Goal: Information Seeking & Learning: Compare options

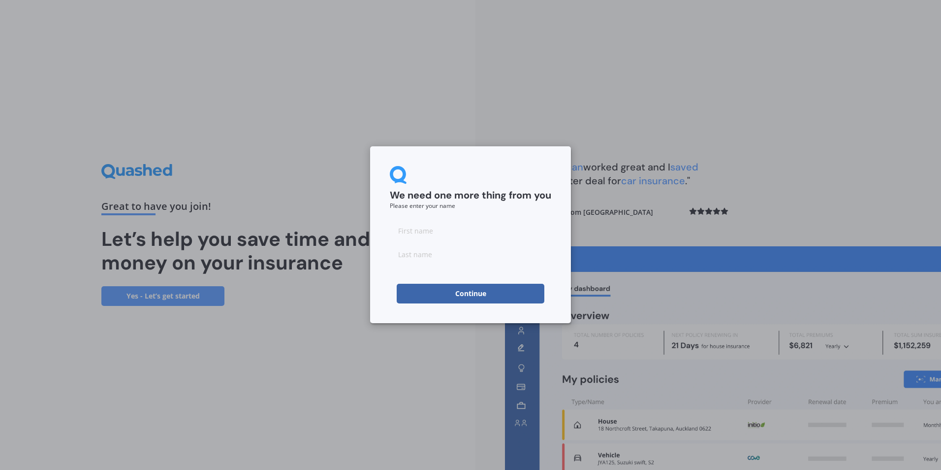
click at [452, 224] on input at bounding box center [471, 231] width 162 height 20
type input "[PERSON_NAME]"
click at [441, 291] on button "Continue" at bounding box center [471, 294] width 148 height 20
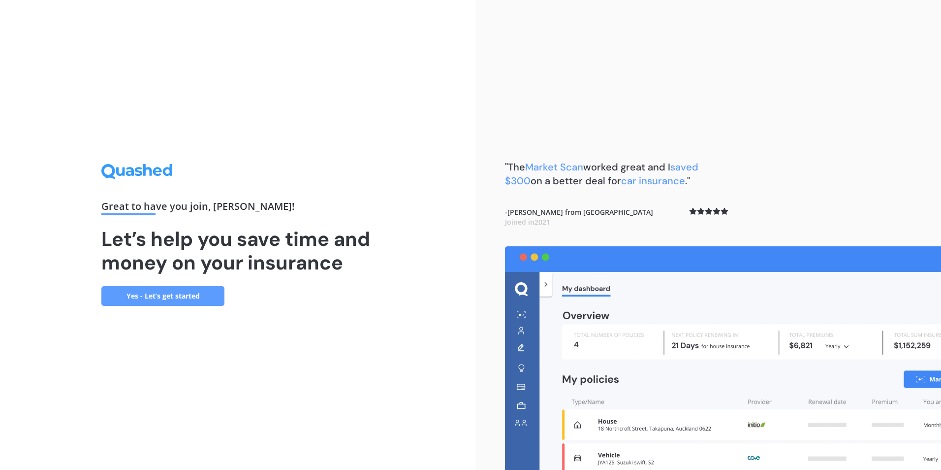
click at [167, 296] on link "Yes - Let’s get started" at bounding box center [162, 296] width 123 height 20
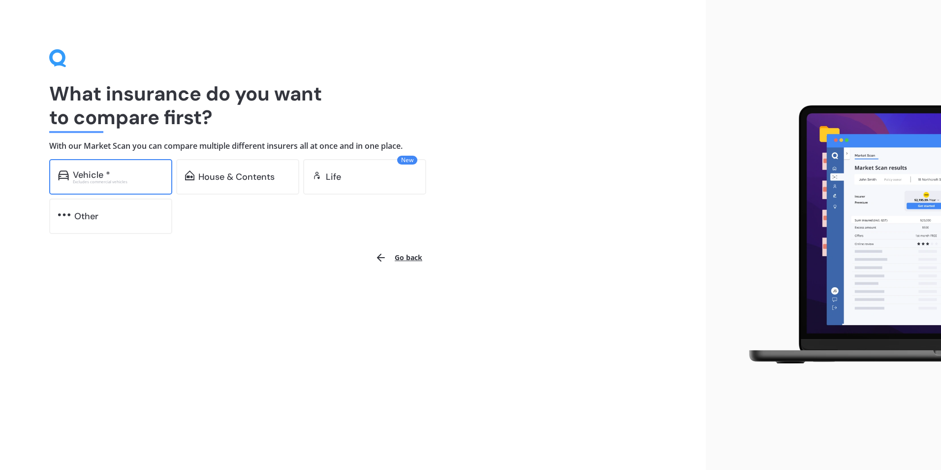
click at [140, 180] on div "Excludes commercial vehicles" at bounding box center [118, 182] width 91 height 4
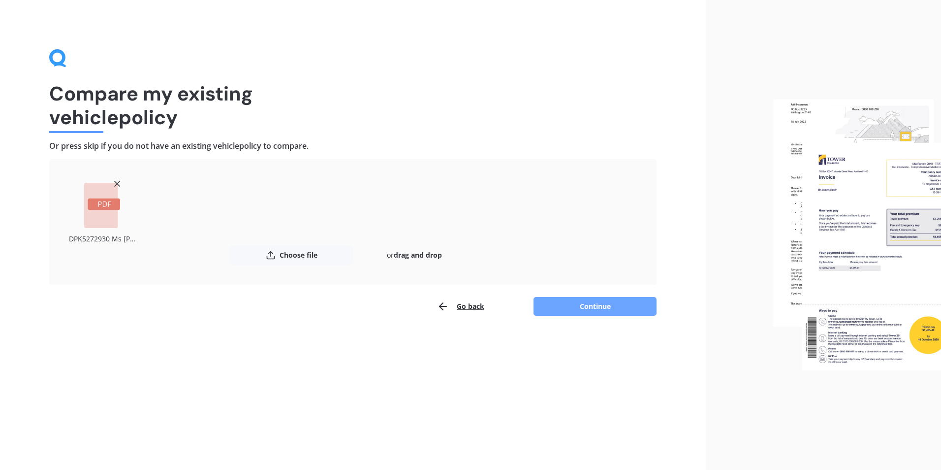
click at [603, 299] on button "Continue" at bounding box center [595, 306] width 123 height 19
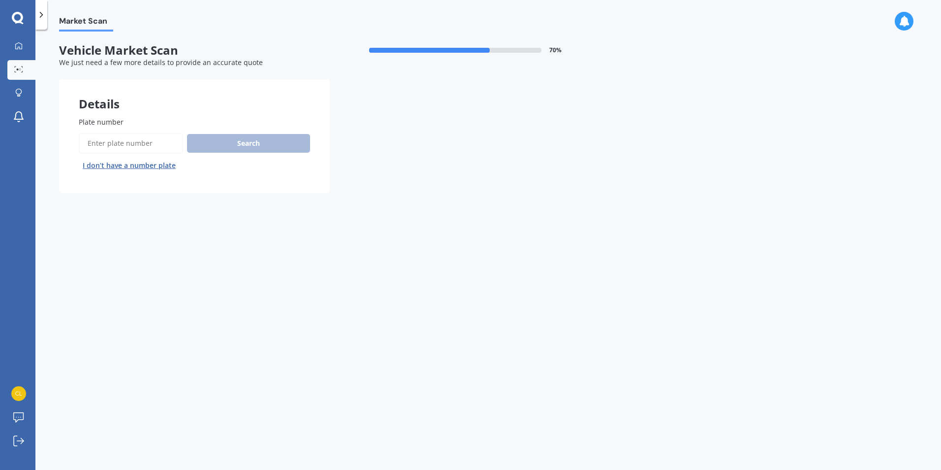
click at [105, 131] on div "Plate number Search I don’t have a number plate" at bounding box center [194, 145] width 231 height 57
click at [105, 134] on input "Plate number" at bounding box center [131, 143] width 104 height 21
type input "NZG379"
click at [279, 134] on button "Search" at bounding box center [248, 143] width 123 height 19
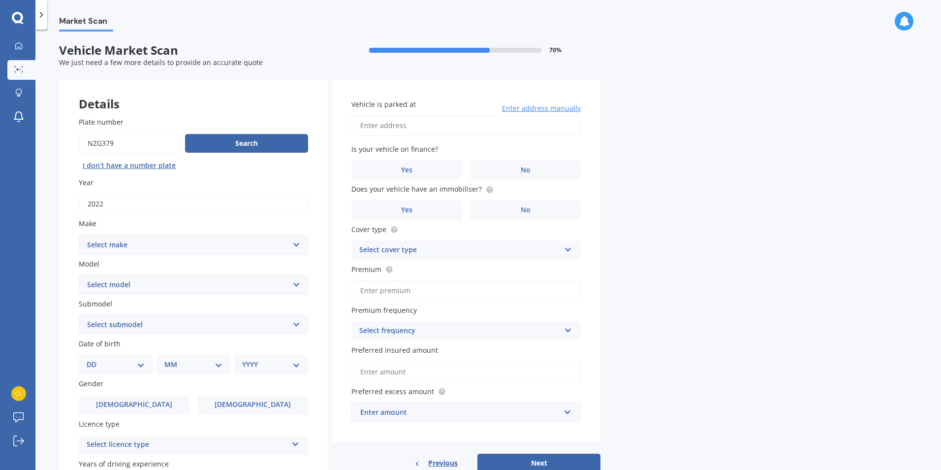
click at [165, 244] on select "Select make AC ALFA ROMEO ASTON [PERSON_NAME] AUDI AUSTIN BEDFORD Bentley BMW B…" at bounding box center [193, 245] width 229 height 20
click at [79, 235] on select "Select make AC ALFA ROMEO ASTON [PERSON_NAME] AUDI AUSTIN BEDFORD Bentley BMW B…" at bounding box center [193, 245] width 229 height 20
click at [157, 248] on select "Select make AC ALFA ROMEO ASTON [PERSON_NAME] AUDI AUSTIN BEDFORD Bentley BMW B…" at bounding box center [193, 245] width 229 height 20
click at [154, 279] on select "Select model HS" at bounding box center [193, 285] width 229 height 20
click at [146, 242] on select "Select make AC ALFA ROMEO ASTON [PERSON_NAME] AUDI AUSTIN BEDFORD Bentley BMW B…" at bounding box center [193, 245] width 229 height 20
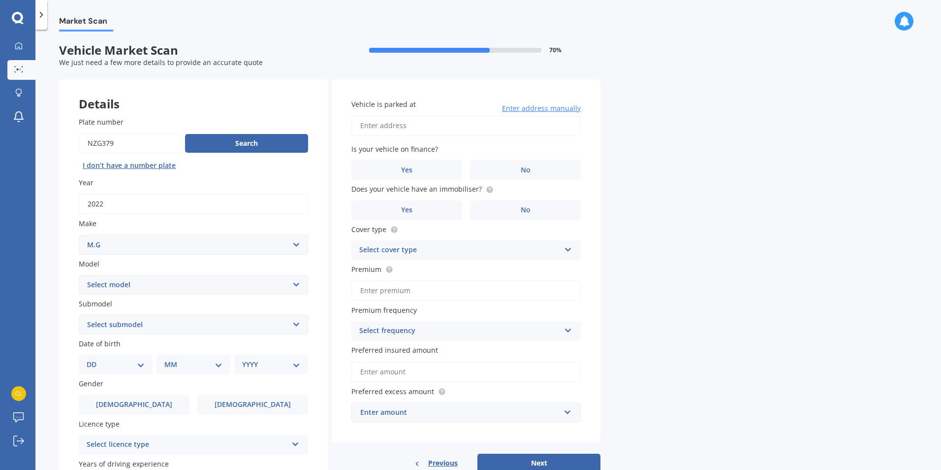
select select "M.G."
click at [79, 235] on select "Select make AC ALFA ROMEO ASTON [PERSON_NAME] AUDI AUSTIN BEDFORD Bentley BMW B…" at bounding box center [193, 245] width 229 height 20
click at [128, 280] on select "Select model 3 6 GS HS Metro MG3 MG4 MGF Midget Montego TD 2000 TF 120 TF 135 T…" at bounding box center [193, 285] width 229 height 20
select select "ZST"
click at [79, 275] on select "Select model 3 6 GS HS Metro MG3 MG4 MGF Midget Montego TD 2000 TF 120 TF 135 T…" at bounding box center [193, 285] width 229 height 20
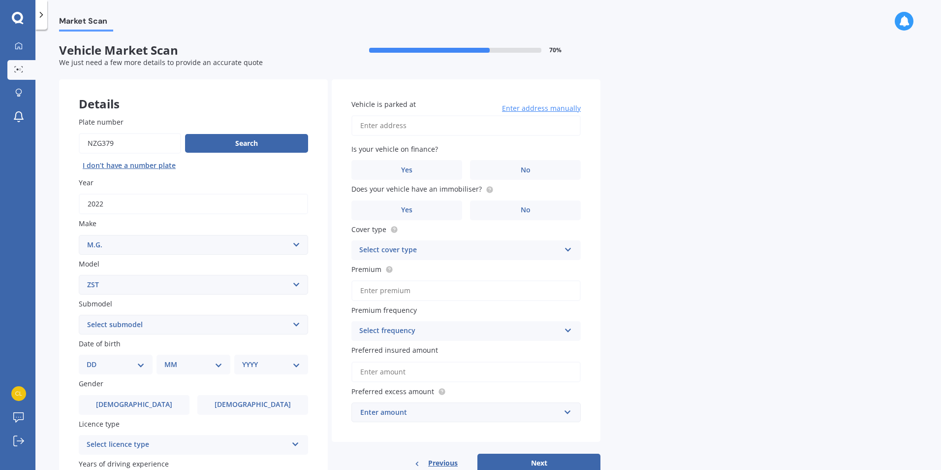
scroll to position [49, 0]
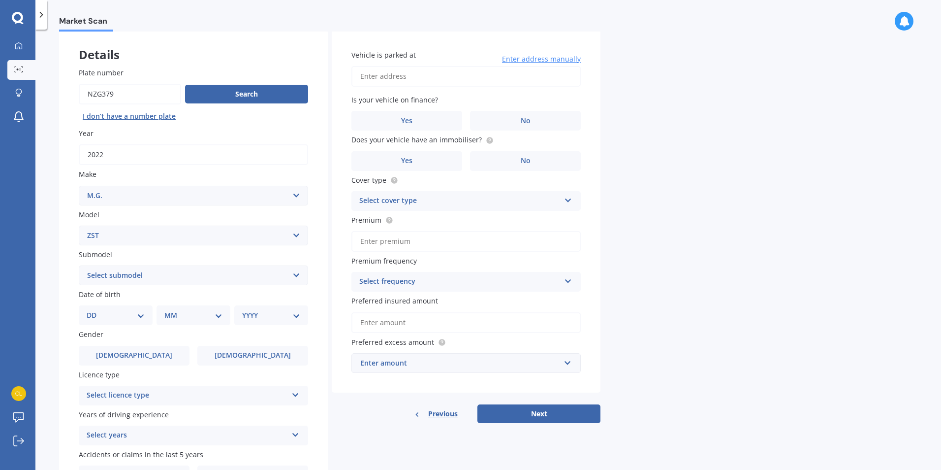
click at [220, 272] on select "Select submodel Core 1.5 Essence 1.3T Excite 1.3T Vibe 1.5" at bounding box center [193, 275] width 229 height 20
select select "ESSENCE 1.3T"
click at [79, 265] on select "Select submodel Core 1.5 Essence 1.3T Excite 1.3T Vibe 1.5" at bounding box center [193, 275] width 229 height 20
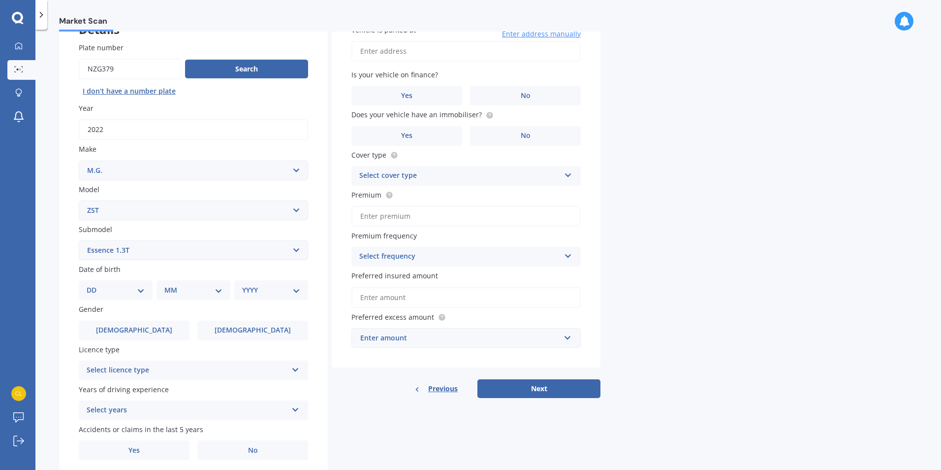
scroll to position [98, 0]
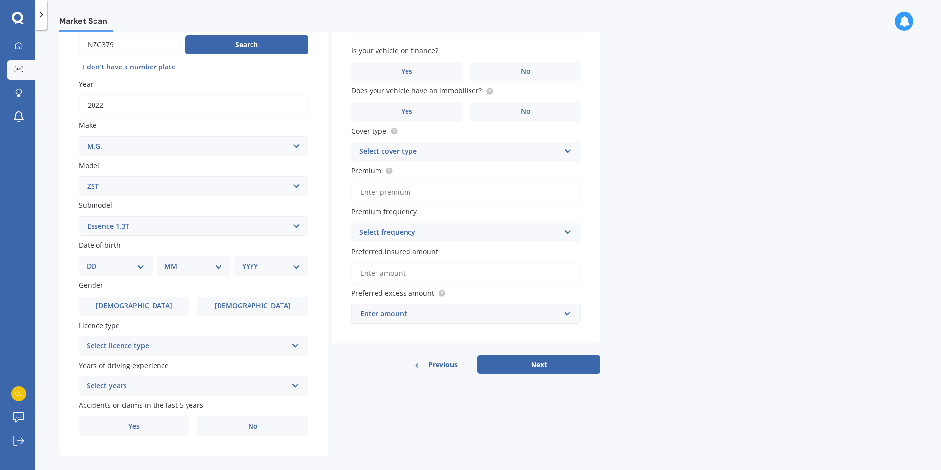
click at [103, 268] on select "DD 01 02 03 04 05 06 07 08 09 10 11 12 13 14 15 16 17 18 19 20 21 22 23 24 25 2…" at bounding box center [116, 265] width 58 height 11
select select "09"
click at [95, 260] on select "DD 01 02 03 04 05 06 07 08 09 10 11 12 13 14 15 16 17 18 19 20 21 22 23 24 25 2…" at bounding box center [116, 265] width 58 height 11
click at [195, 276] on div "Plate number Search I don’t have a number plate Year [DATE] Make Select make AC…" at bounding box center [193, 227] width 269 height 457
click at [193, 255] on div "Date of birth DD 01 02 03 04 05 06 07 08 09 10 11 12 13 14 15 16 17 18 19 20 21…" at bounding box center [193, 258] width 229 height 36
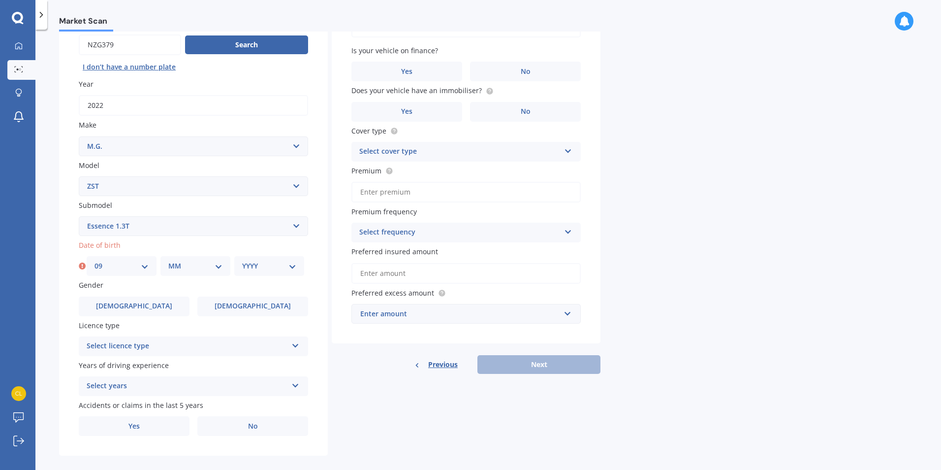
click at [191, 265] on select "MM 01 02 03 04 05 06 07 08 09 10 11 12" at bounding box center [195, 265] width 54 height 11
select select "02"
click at [168, 260] on select "MM 01 02 03 04 05 06 07 08 09 10 11 12" at bounding box center [195, 265] width 54 height 11
click at [242, 270] on div "YYYY 2025 2024 2023 2022 2021 2020 2019 2018 2017 2016 2015 2014 2013 2012 2011…" at bounding box center [269, 266] width 70 height 20
click at [279, 259] on div "YYYY 2025 2024 2023 2022 2021 2020 2019 2018 2017 2016 2015 2014 2013 2012 2011…" at bounding box center [269, 266] width 70 height 20
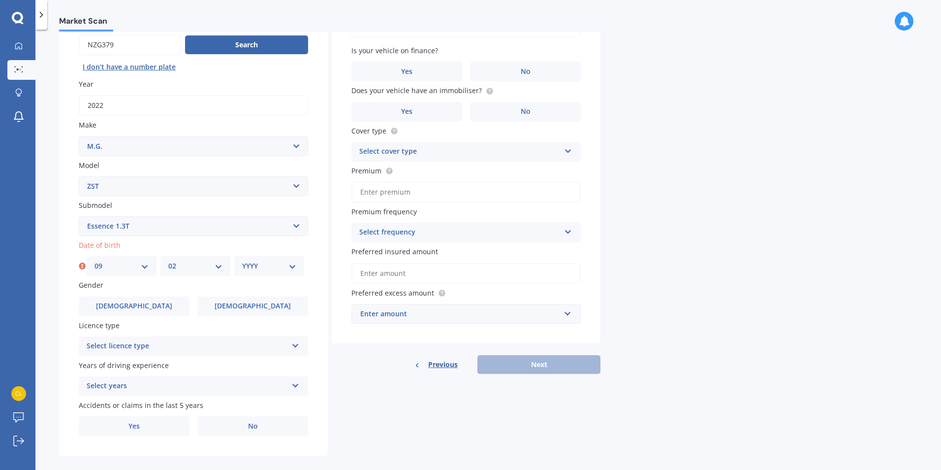
click at [284, 273] on div "YYYY 2025 2024 2023 2022 2021 2020 2019 2018 2017 2016 2015 2014 2013 2012 2011…" at bounding box center [269, 266] width 70 height 20
click at [294, 266] on select "YYYY 2025 2024 2023 2022 2021 2020 2019 2018 2017 2016 2015 2014 2013 2012 2011…" at bounding box center [269, 265] width 54 height 11
click at [293, 264] on select "YYYY 2025 2024 2023 2022 2021 2020 2019 2018 2017 2016 2015 2014 2013 2012 2011…" at bounding box center [269, 265] width 54 height 11
click at [294, 265] on select "YYYY 2025 2024 2023 2022 2021 2020 2019 2018 2017 2016 2015 2014 2013 2012 2011…" at bounding box center [269, 265] width 54 height 11
select select "1981"
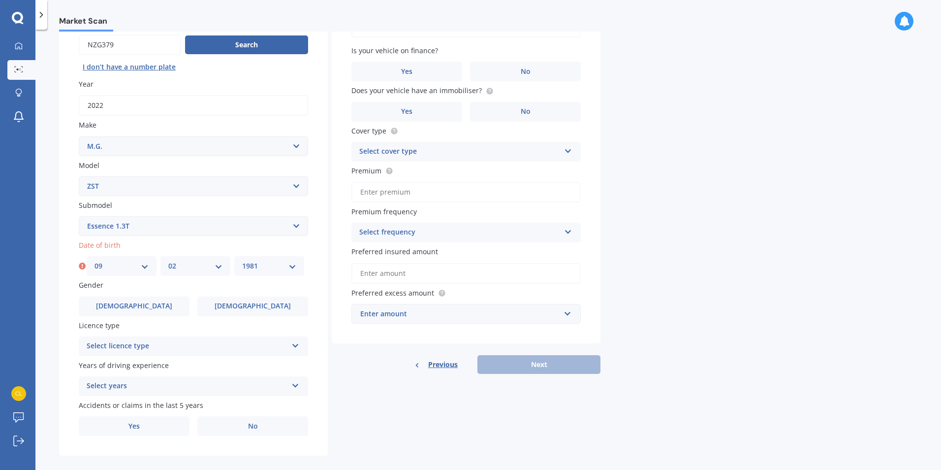
click at [242, 260] on select "YYYY 2025 2024 2023 2022 2021 2020 2019 2018 2017 2016 2015 2014 2013 2012 2011…" at bounding box center [269, 265] width 54 height 11
click at [237, 294] on div "Gender [DEMOGRAPHIC_DATA] [DEMOGRAPHIC_DATA]" at bounding box center [193, 298] width 229 height 36
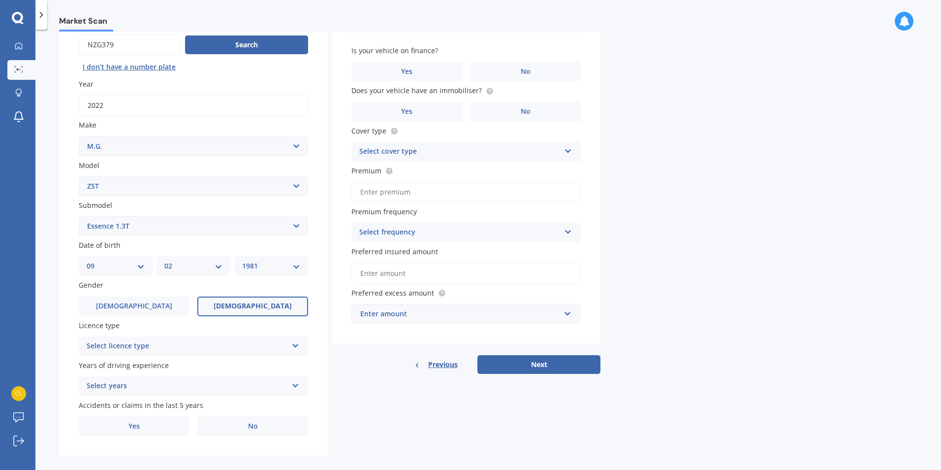
click at [247, 308] on span "[DEMOGRAPHIC_DATA]" at bounding box center [253, 306] width 78 height 8
click at [0, 0] on input "[DEMOGRAPHIC_DATA]" at bounding box center [0, 0] width 0 height 0
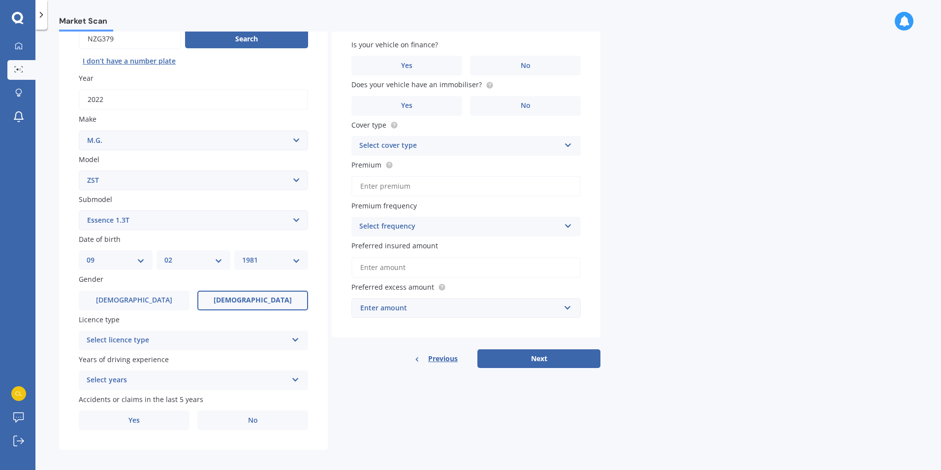
scroll to position [110, 0]
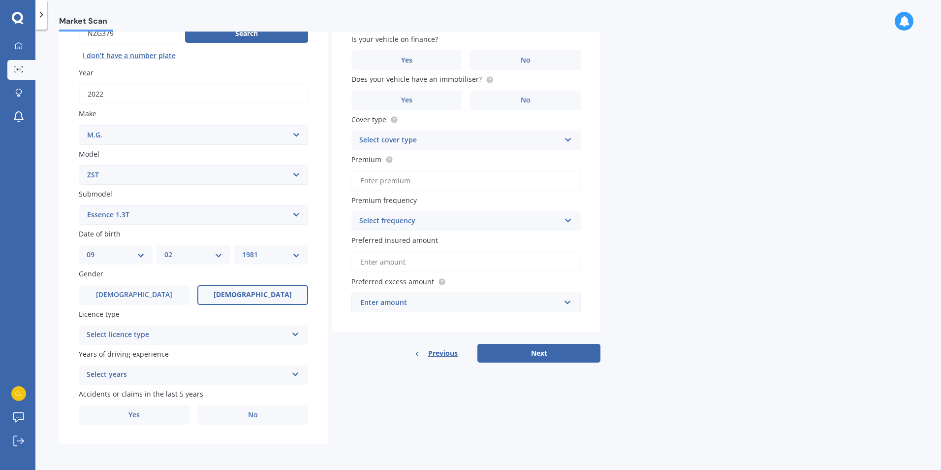
click at [239, 328] on div "Select licence type NZ Full NZ Restricted NZ Learners [GEOGRAPHIC_DATA] [GEOGRA…" at bounding box center [193, 335] width 229 height 20
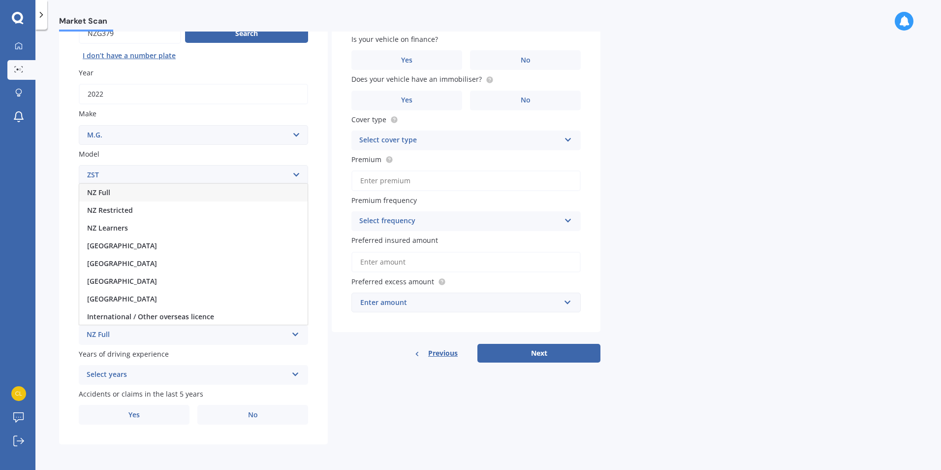
click at [122, 194] on div "NZ Full" at bounding box center [193, 193] width 228 height 18
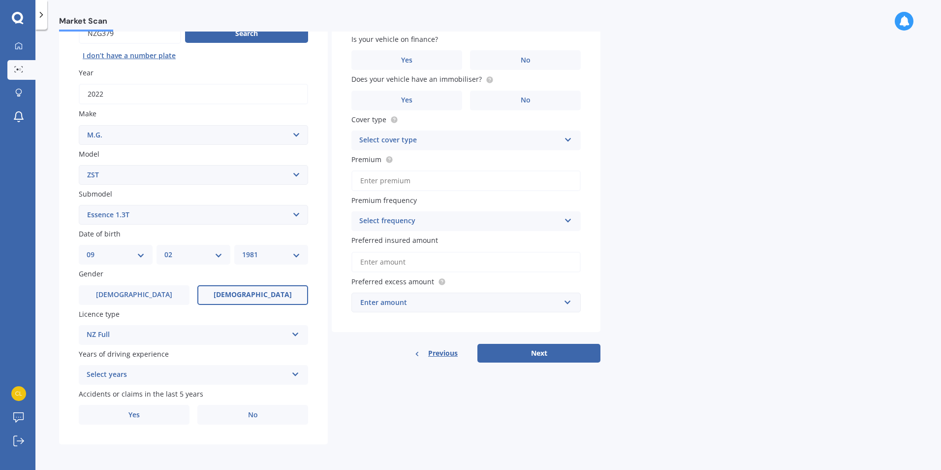
click at [165, 373] on div "Select years" at bounding box center [187, 375] width 201 height 12
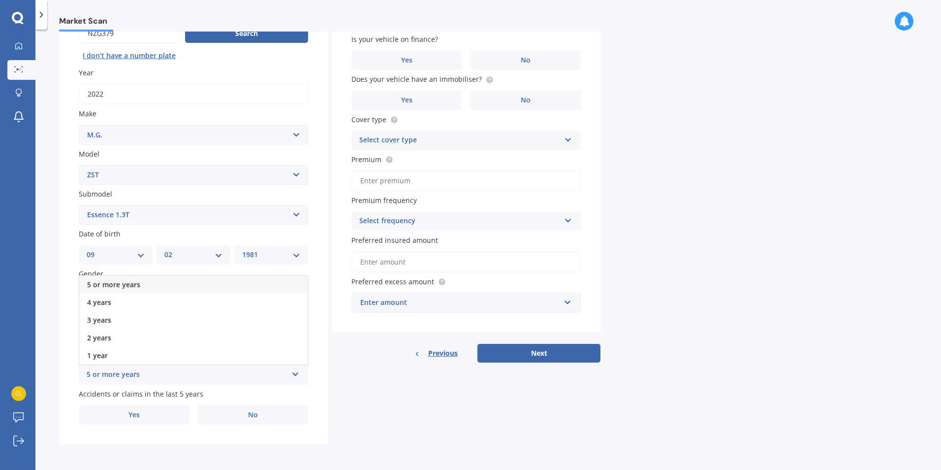
click at [135, 289] on div "5 or more years" at bounding box center [193, 285] width 228 height 18
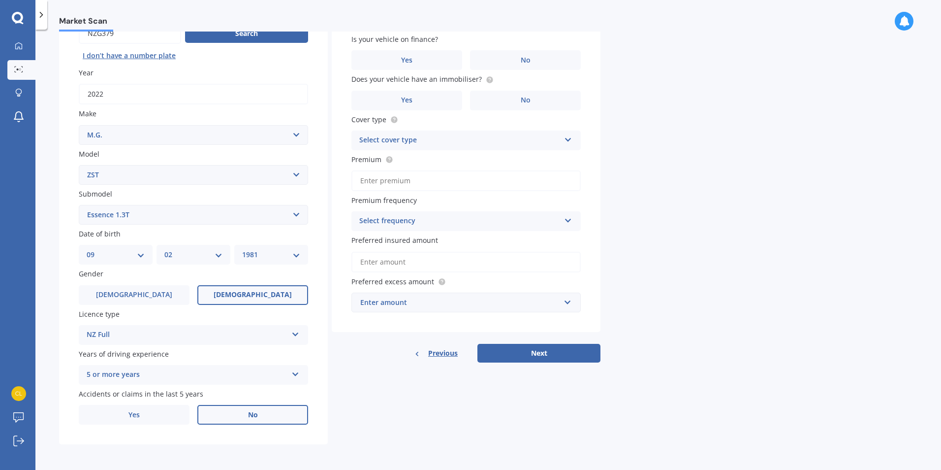
click at [251, 416] on span "No" at bounding box center [253, 415] width 10 height 8
click at [278, 420] on label "No" at bounding box center [252, 415] width 111 height 20
click at [0, 0] on input "No" at bounding box center [0, 0] width 0 height 0
click at [558, 63] on label "No" at bounding box center [525, 60] width 111 height 20
click at [0, 0] on input "No" at bounding box center [0, 0] width 0 height 0
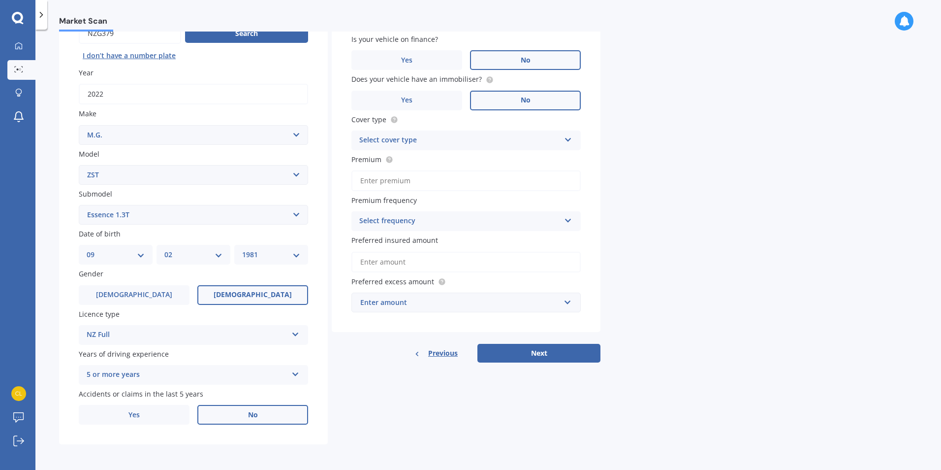
click at [519, 102] on label "No" at bounding box center [525, 101] width 111 height 20
click at [0, 0] on input "No" at bounding box center [0, 0] width 0 height 0
click at [421, 99] on label "Yes" at bounding box center [407, 101] width 111 height 20
click at [0, 0] on input "Yes" at bounding box center [0, 0] width 0 height 0
click at [465, 138] on div "Select cover type" at bounding box center [459, 140] width 201 height 12
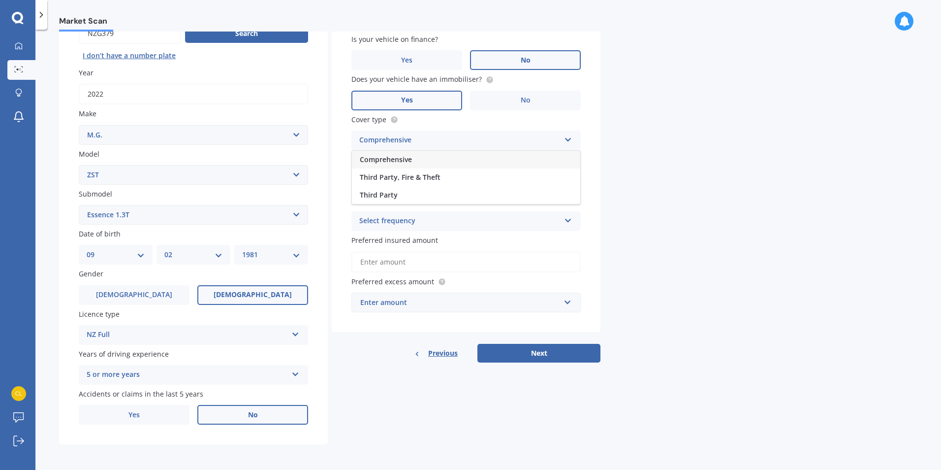
click at [453, 159] on div "Comprehensive" at bounding box center [466, 160] width 228 height 18
click at [461, 191] on input "Premium" at bounding box center [466, 180] width 229 height 21
click at [466, 220] on div "Select frequency" at bounding box center [459, 221] width 201 height 12
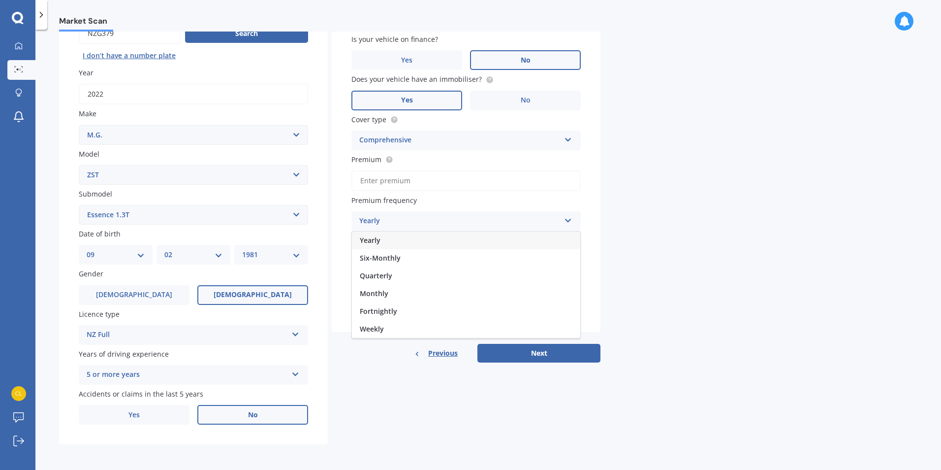
click at [387, 236] on div "Yearly" at bounding box center [466, 240] width 228 height 18
click at [457, 298] on div "Enter amount" at bounding box center [460, 302] width 200 height 11
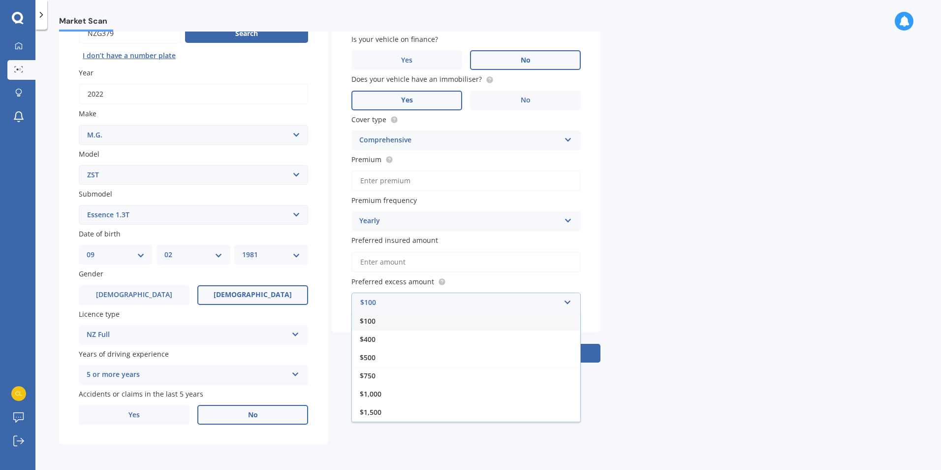
drag, startPoint x: 457, startPoint y: 298, endPoint x: 378, endPoint y: 376, distance: 111.1
click at [377, 376] on div "$750" at bounding box center [466, 375] width 228 height 18
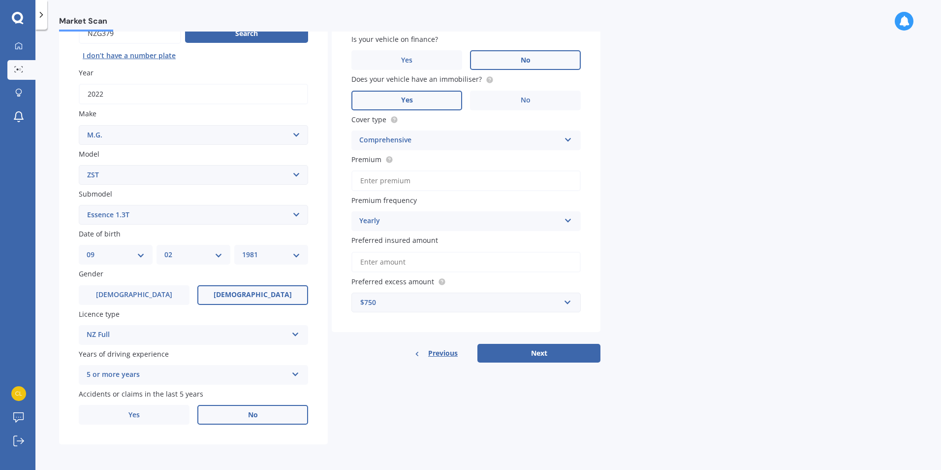
click at [434, 300] on div "$750" at bounding box center [460, 302] width 200 height 11
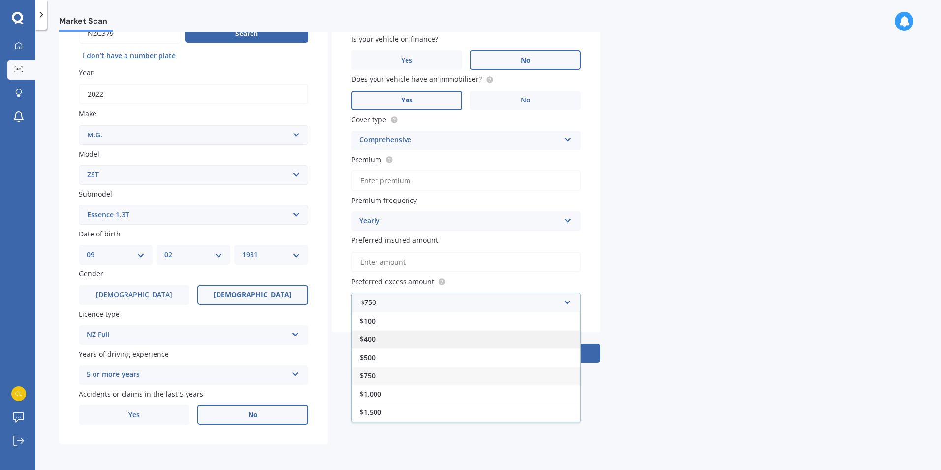
click at [375, 341] on span "$400" at bounding box center [368, 338] width 16 height 9
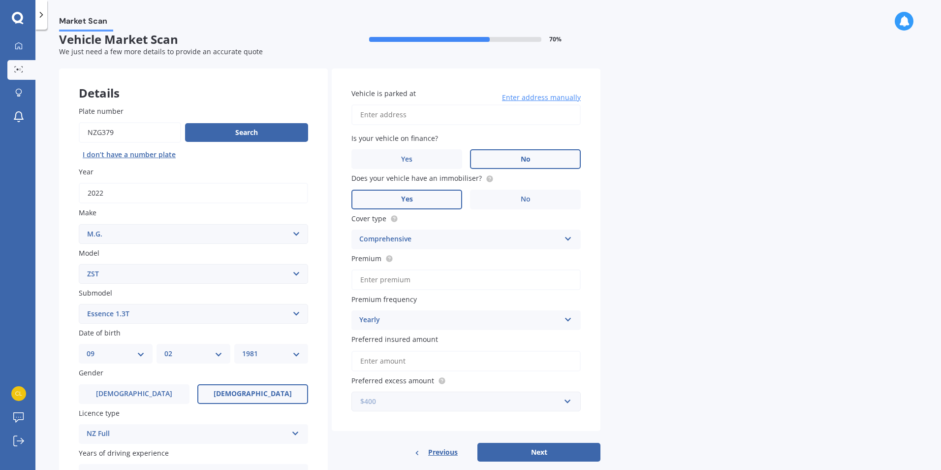
scroll to position [0, 0]
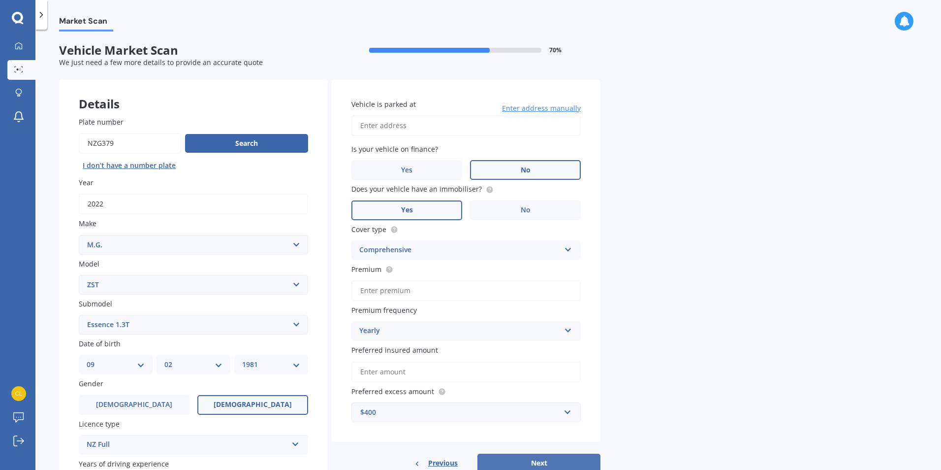
click at [560, 463] on button "Next" at bounding box center [539, 462] width 123 height 19
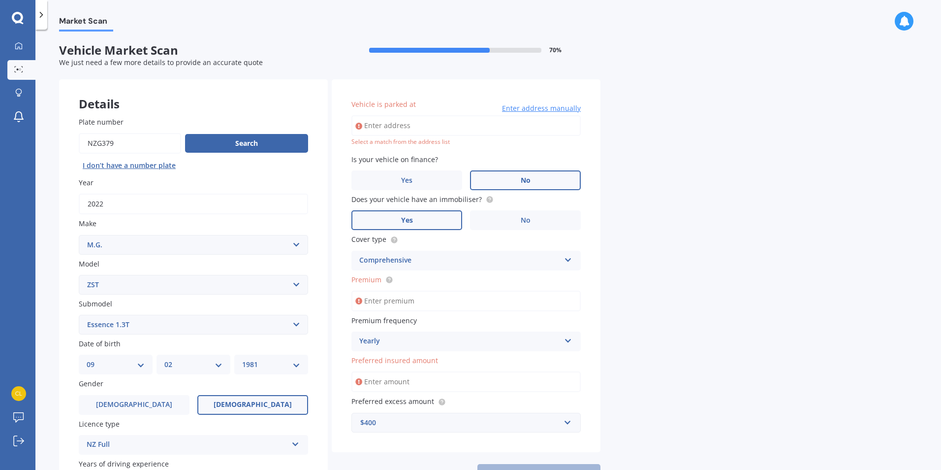
click at [422, 124] on input "Vehicle is parked at" at bounding box center [466, 125] width 229 height 21
type input "[STREET_ADDRESS]"
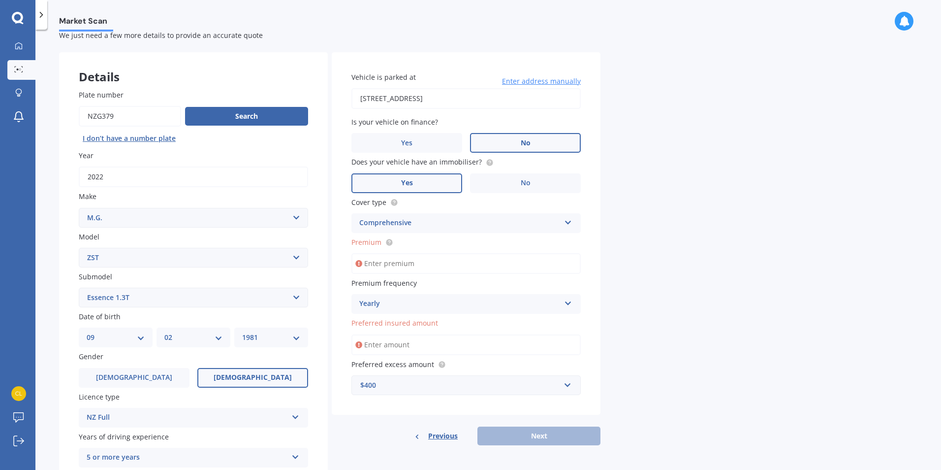
scroll to position [49, 0]
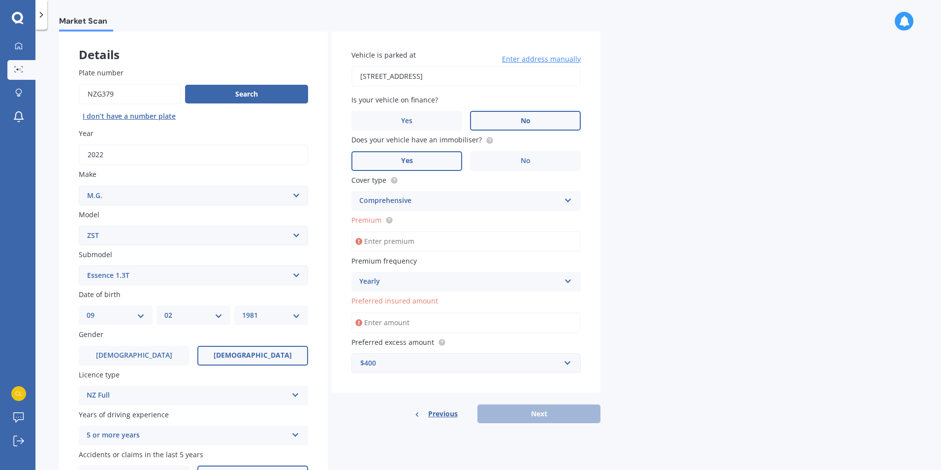
click at [437, 241] on input "Premium" at bounding box center [466, 241] width 229 height 21
type input "$900.00"
click at [517, 413] on div "Previous Next" at bounding box center [466, 413] width 269 height 19
click at [426, 320] on input "Preferred insured amount" at bounding box center [466, 322] width 229 height 21
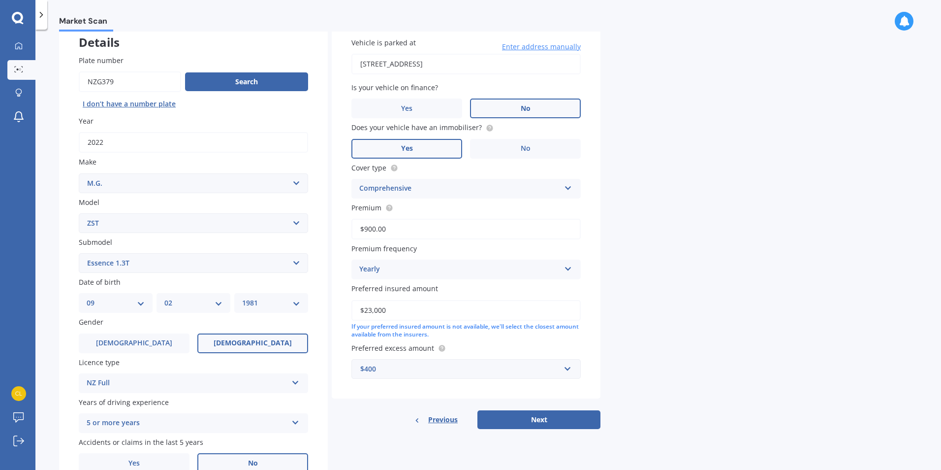
scroll to position [98, 0]
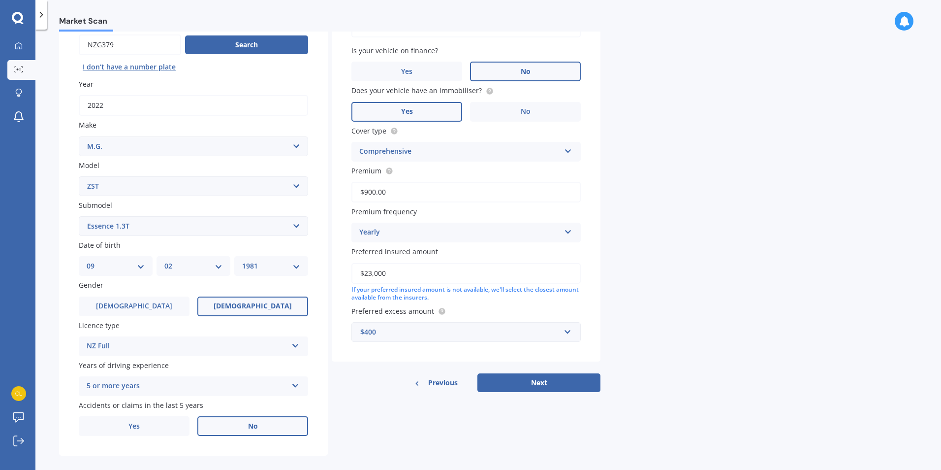
type input "$23,000"
click at [572, 388] on button "Next" at bounding box center [539, 382] width 123 height 19
select select "09"
select select "02"
select select "1981"
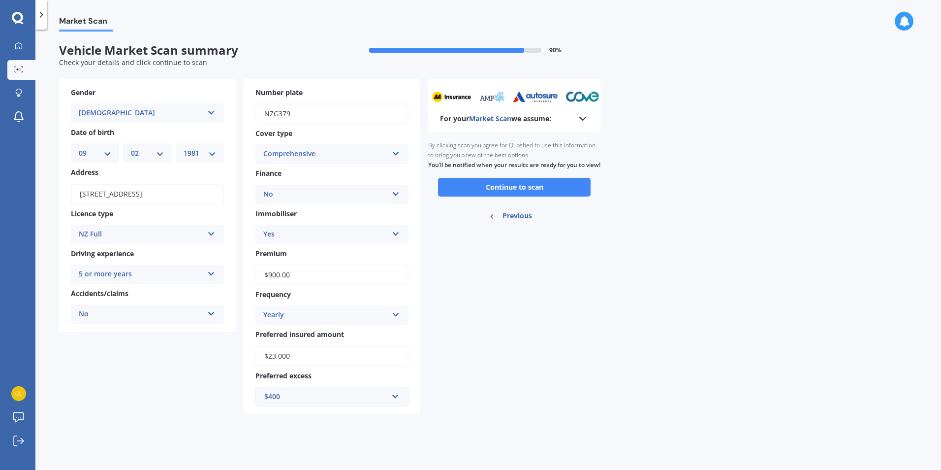
scroll to position [0, 0]
click at [538, 196] on button "Continue to scan" at bounding box center [514, 187] width 153 height 19
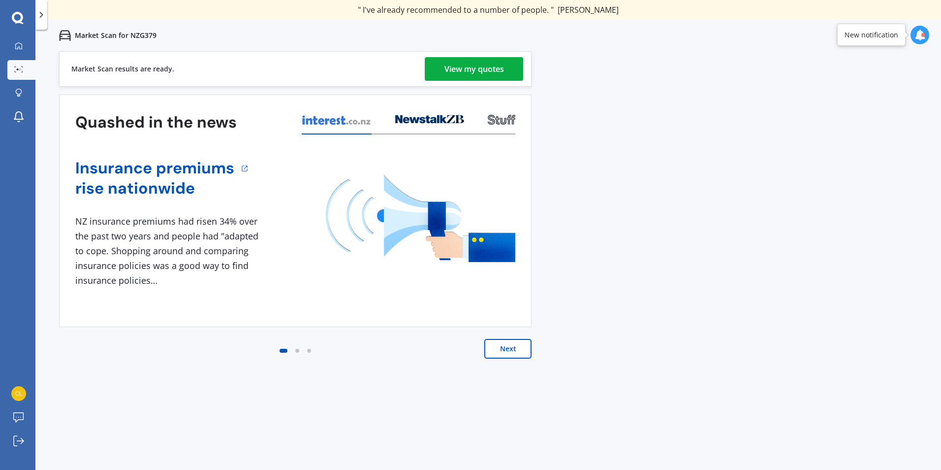
click at [510, 345] on button "Next" at bounding box center [508, 349] width 47 height 20
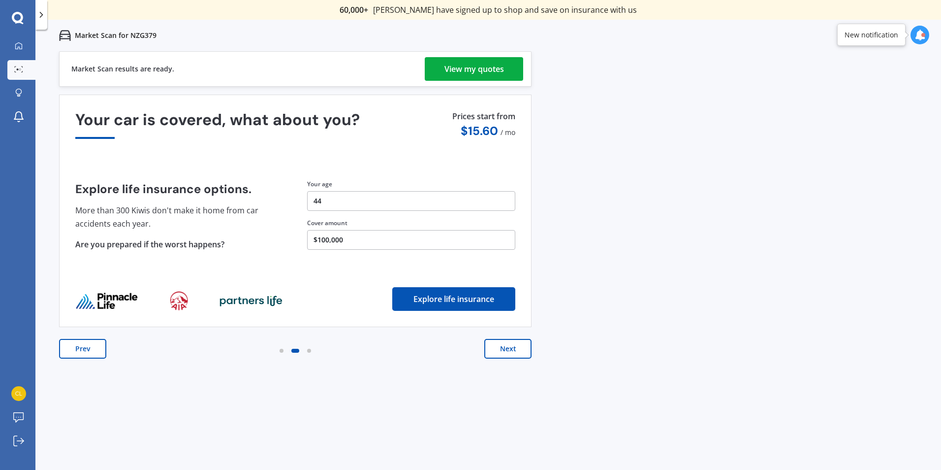
click at [504, 351] on button "Next" at bounding box center [508, 349] width 47 height 20
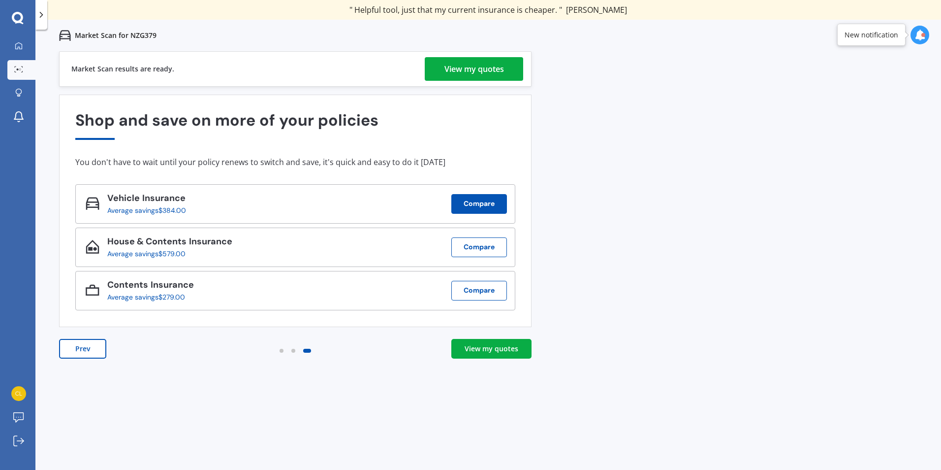
click at [478, 209] on button "Compare" at bounding box center [480, 204] width 56 height 20
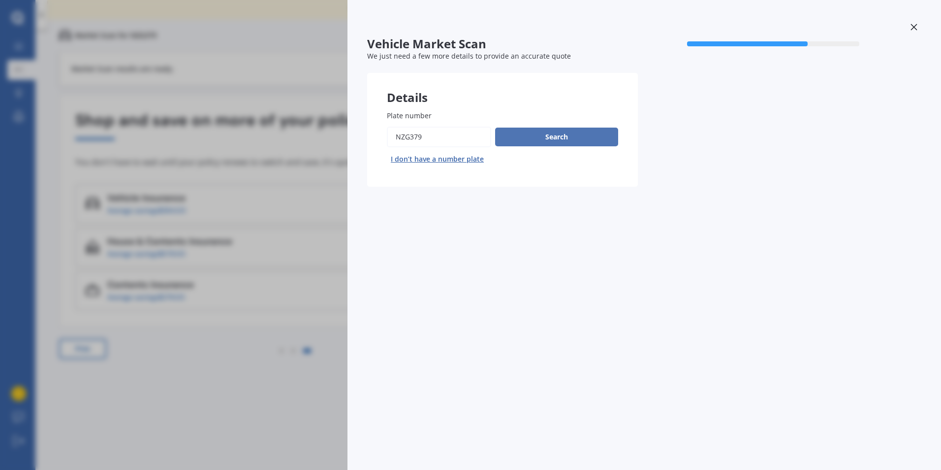
click at [546, 133] on button "Search" at bounding box center [556, 137] width 123 height 19
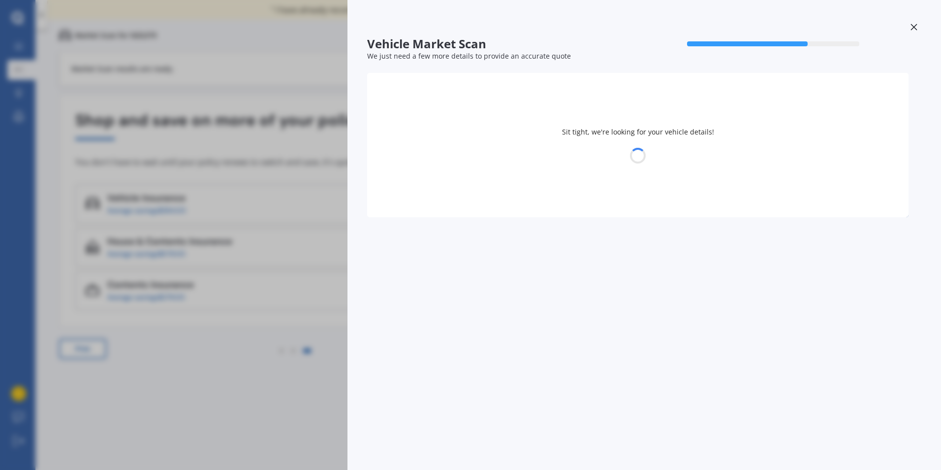
select select "09"
select select "02"
select select "1981"
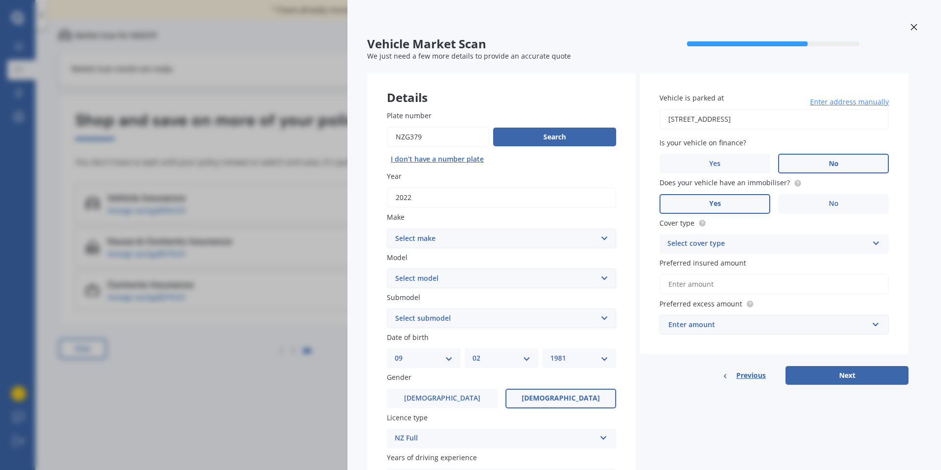
click at [875, 378] on button "Next" at bounding box center [847, 375] width 123 height 19
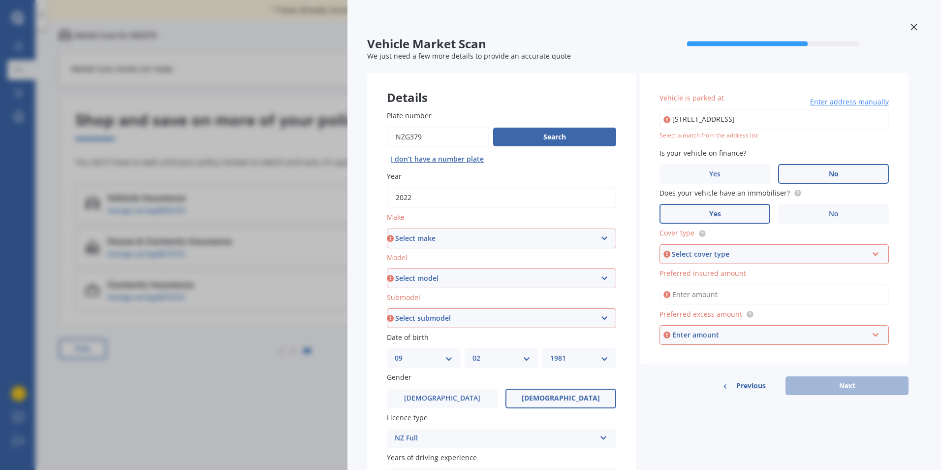
drag, startPoint x: 491, startPoint y: 241, endPoint x: 489, endPoint y: 248, distance: 7.2
click at [491, 241] on select "Select make AC ALFA ROMEO ASTON [PERSON_NAME] AUDI AUSTIN BEDFORD Bentley BMW B…" at bounding box center [501, 238] width 229 height 20
select select "M.G."
click at [387, 228] on select "Select make AC ALFA ROMEO ASTON [PERSON_NAME] AUDI AUSTIN BEDFORD Bentley BMW B…" at bounding box center [501, 238] width 229 height 20
click at [455, 277] on select "Select model 3 6 GS HS Metro MG3 MG4 MGF Midget Montego TD 2000 TF 120 TF 135 T…" at bounding box center [501, 278] width 229 height 20
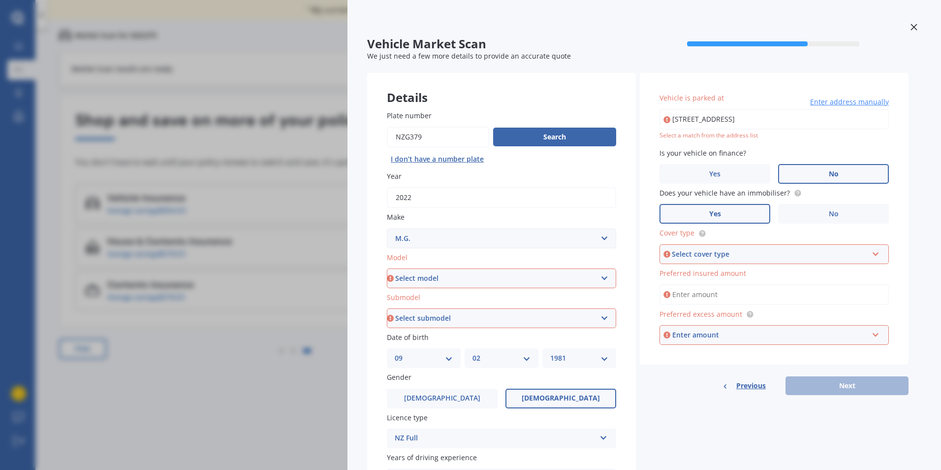
select select "ZST"
click at [387, 268] on select "Select model 3 6 GS HS Metro MG3 MG4 MGF Midget Montego TD 2000 TF 120 TF 135 T…" at bounding box center [501, 278] width 229 height 20
click at [477, 318] on select "Select submodel Core 1.5 Essence 1.3T Excite 1.3T Vibe 1.5" at bounding box center [501, 318] width 229 height 20
select select "ESSENCE 1.3T"
click at [387, 308] on select "Select submodel Core 1.5 Essence 1.3T Excite 1.3T Vibe 1.5" at bounding box center [501, 318] width 229 height 20
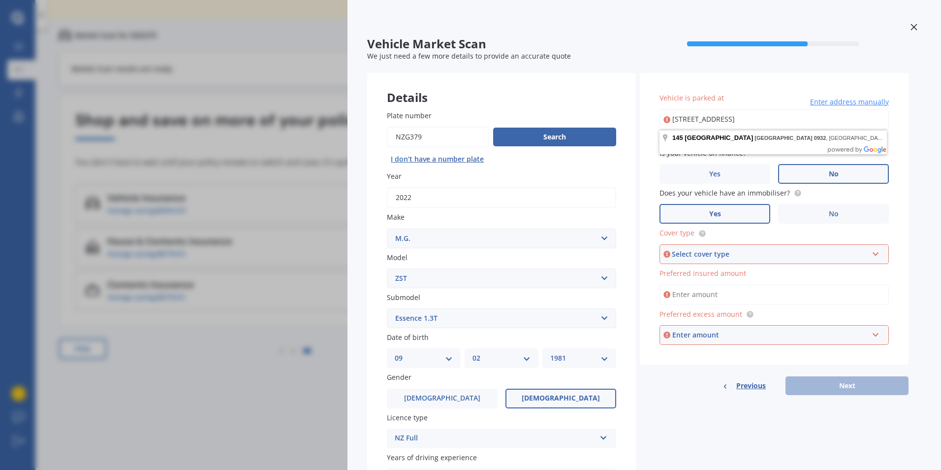
click at [752, 118] on input "[STREET_ADDRESS]" at bounding box center [774, 119] width 229 height 21
type input "[STREET_ADDRESS]"
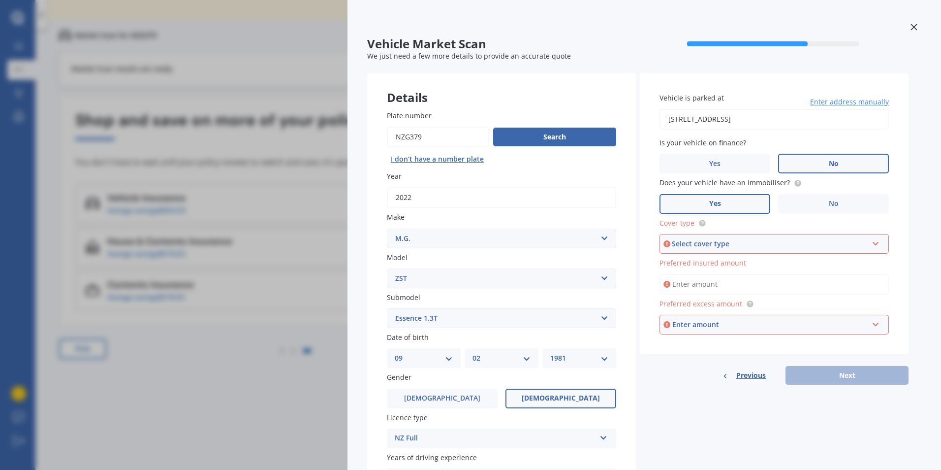
click at [720, 247] on div "Select cover type" at bounding box center [770, 243] width 196 height 11
click at [725, 259] on div "Comprehensive" at bounding box center [774, 263] width 227 height 18
click at [740, 323] on div "Enter amount" at bounding box center [771, 324] width 196 height 11
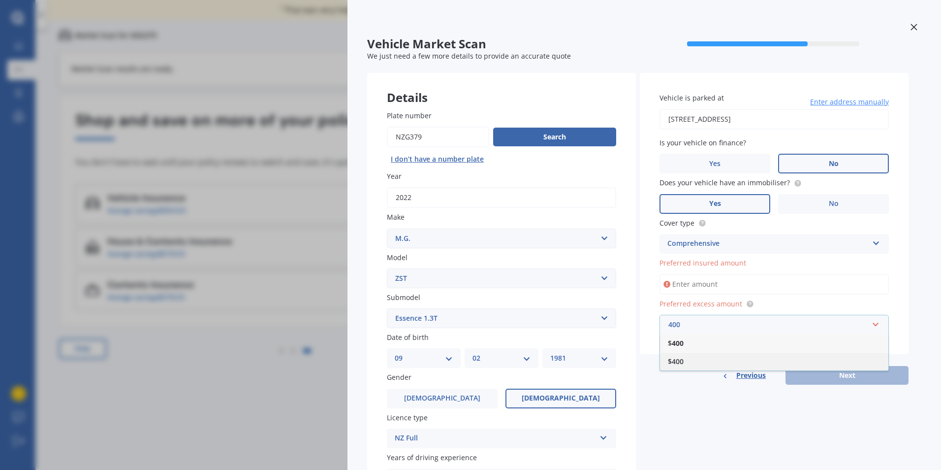
type input "400"
click at [680, 364] on span "$400" at bounding box center [676, 360] width 16 height 9
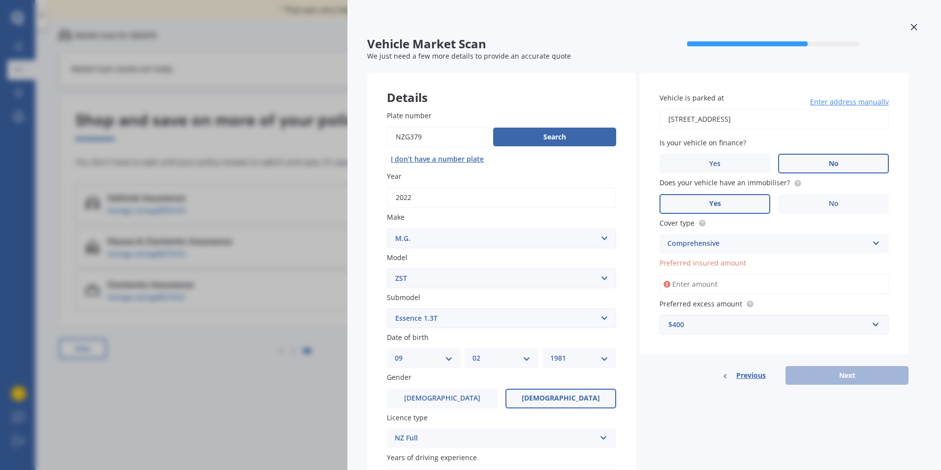
click at [707, 282] on input "Preferred insured amount" at bounding box center [774, 284] width 229 height 21
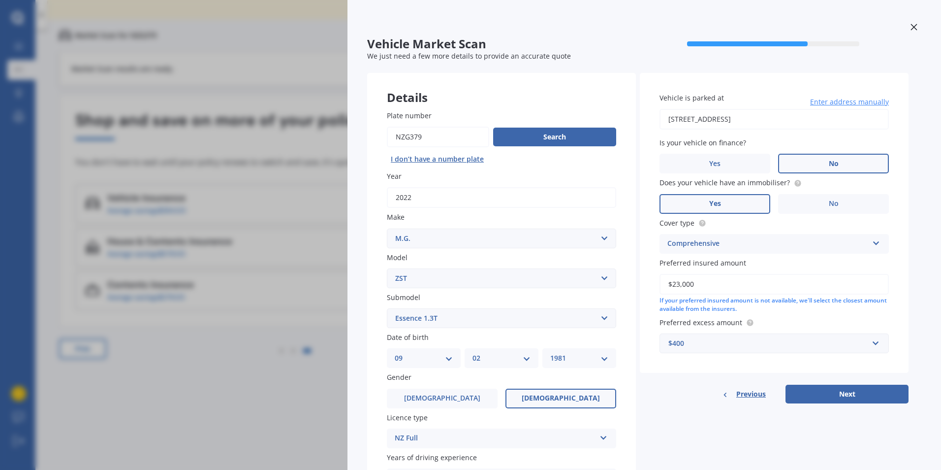
type input "$23,000"
click at [808, 268] on label "Preferred insured amount" at bounding box center [773, 263] width 226 height 10
click at [808, 274] on input "$23,000" at bounding box center [774, 284] width 229 height 21
click at [830, 401] on button "Next" at bounding box center [847, 394] width 123 height 19
select select "09"
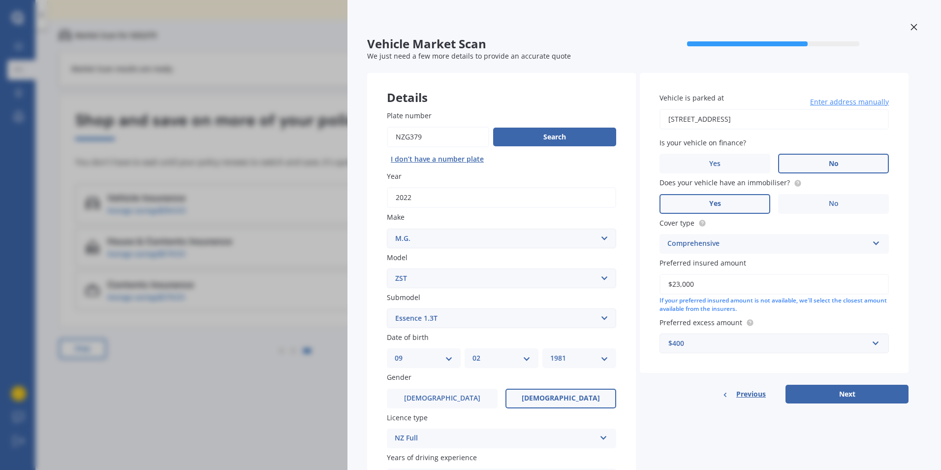
select select "02"
select select "1981"
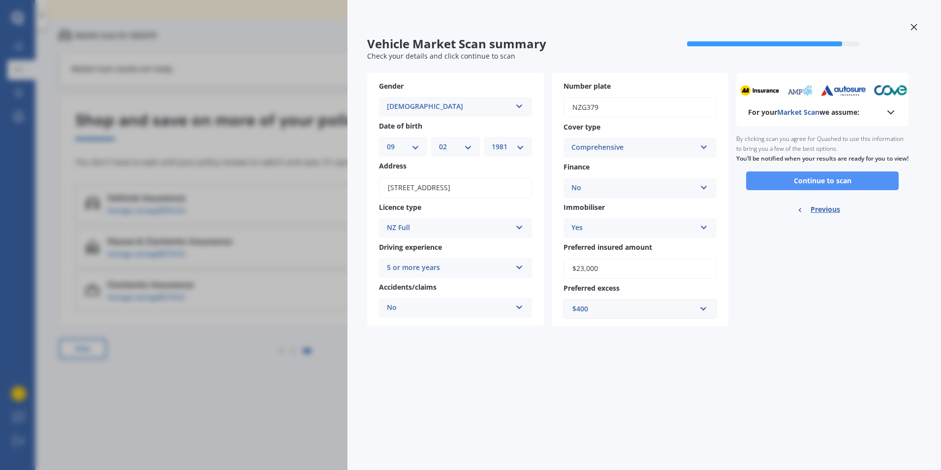
click at [839, 188] on button "Continue to scan" at bounding box center [822, 180] width 153 height 19
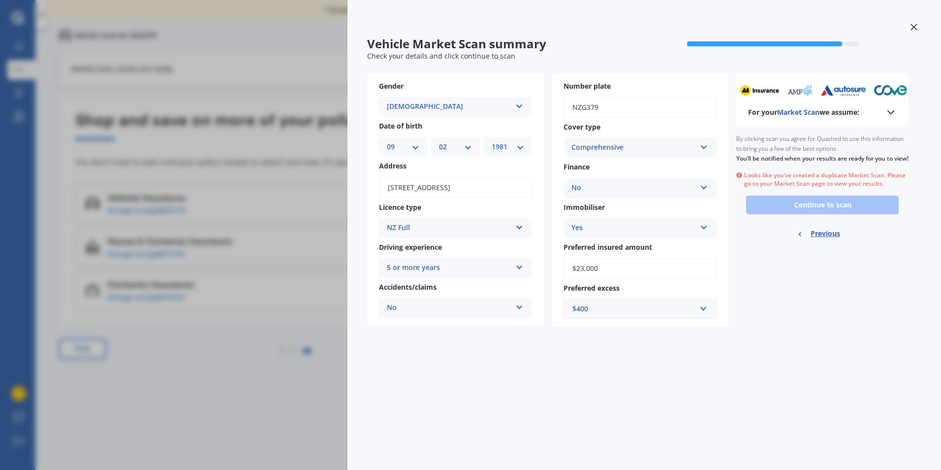
click at [824, 241] on span "Previous" at bounding box center [826, 233] width 30 height 15
select select "M.G."
select select "ZST"
select select "ESSENCE 1.3T"
select select "09"
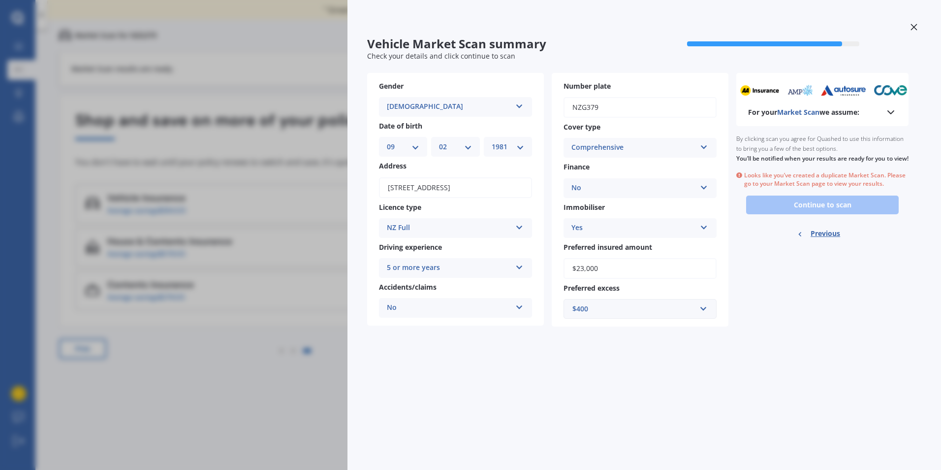
select select "02"
select select "1981"
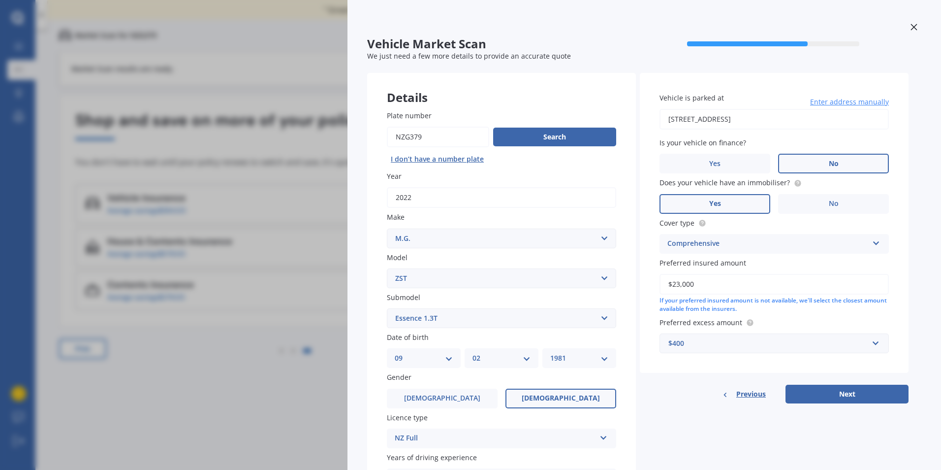
click at [907, 26] on div at bounding box center [914, 28] width 15 height 17
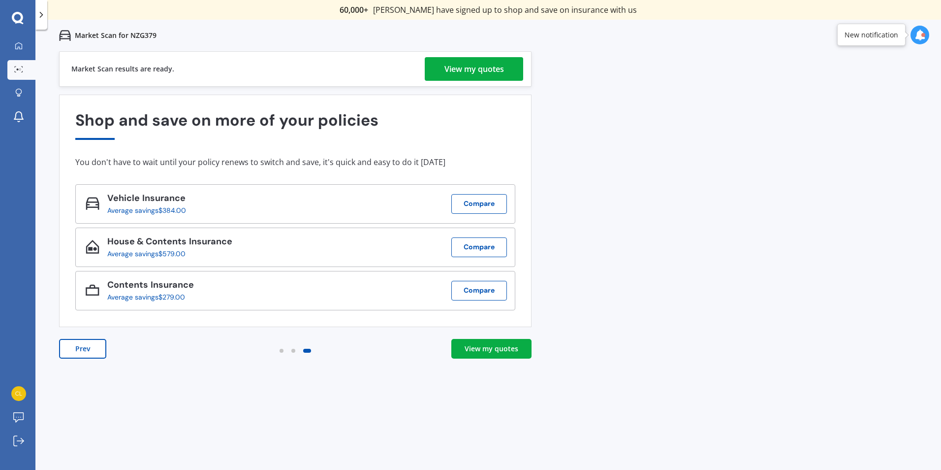
click at [465, 66] on div "View my quotes" at bounding box center [475, 69] width 60 height 24
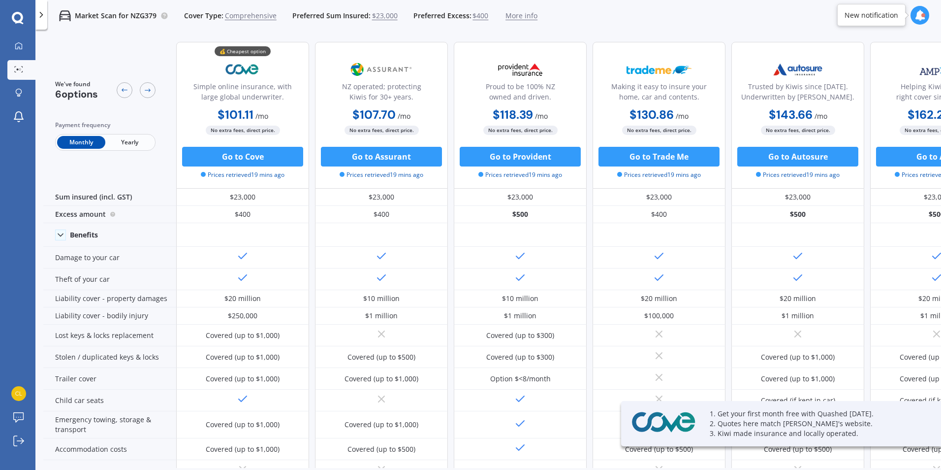
click at [123, 146] on span "Yearly" at bounding box center [129, 142] width 48 height 13
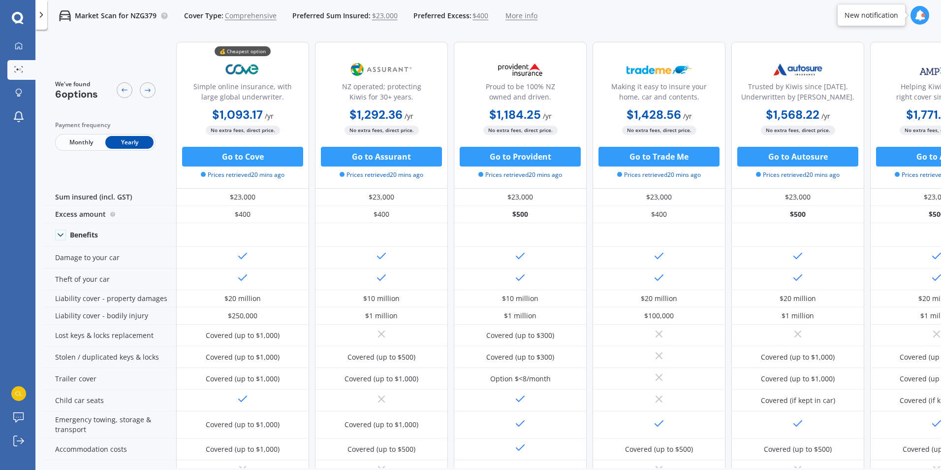
click at [20, 15] on icon at bounding box center [17, 17] width 11 height 11
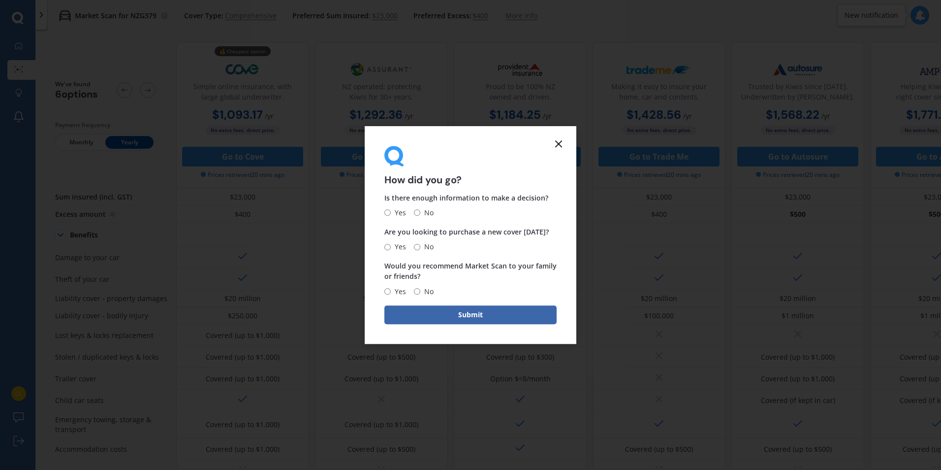
click at [421, 217] on span "No" at bounding box center [426, 213] width 13 height 12
click at [420, 216] on input "No" at bounding box center [417, 213] width 6 height 6
radio input "true"
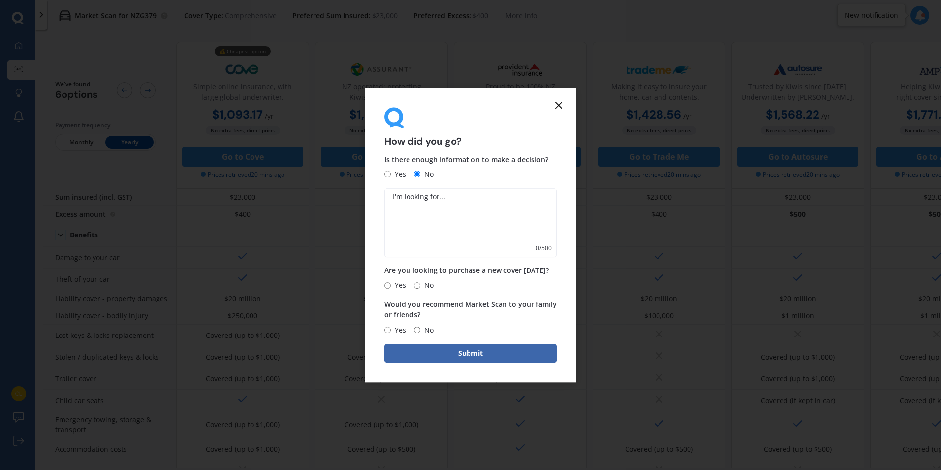
click at [563, 100] on icon at bounding box center [559, 105] width 12 height 12
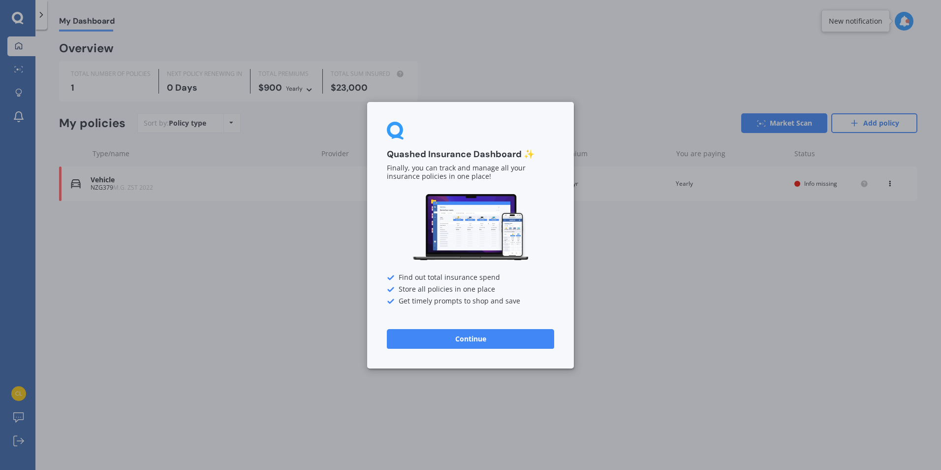
click at [536, 324] on div "Quashed Insurance Dashboard ✨ Finally, you can track and manage all your insura…" at bounding box center [470, 235] width 207 height 266
click at [528, 331] on button "Continue" at bounding box center [470, 338] width 167 height 20
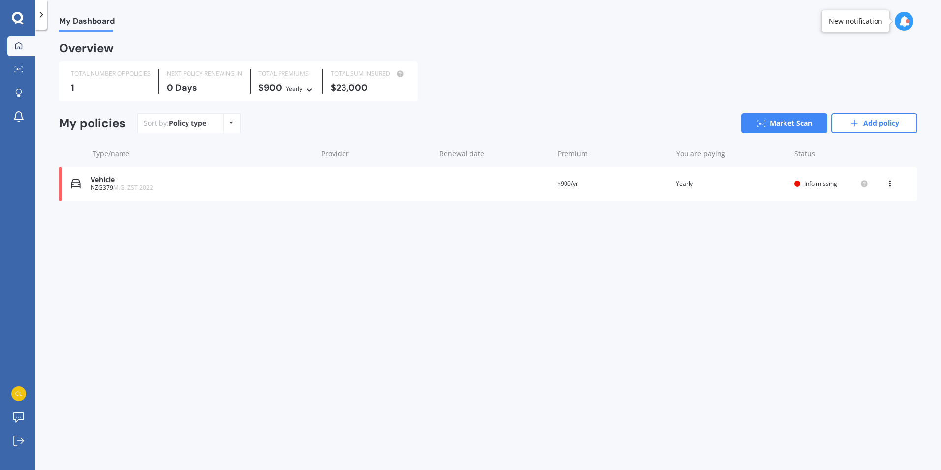
click at [23, 15] on icon at bounding box center [18, 18] width 12 height 13
click at [780, 127] on link "Market Scan" at bounding box center [785, 123] width 86 height 20
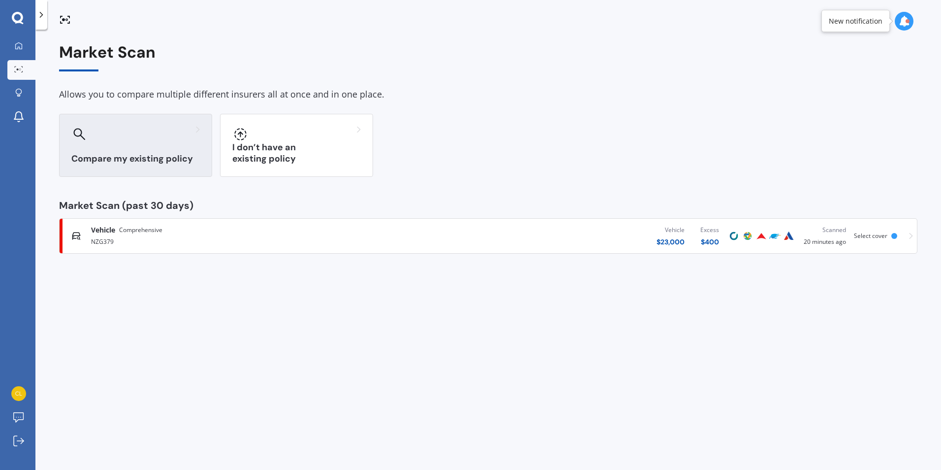
click at [157, 133] on div at bounding box center [135, 134] width 129 height 16
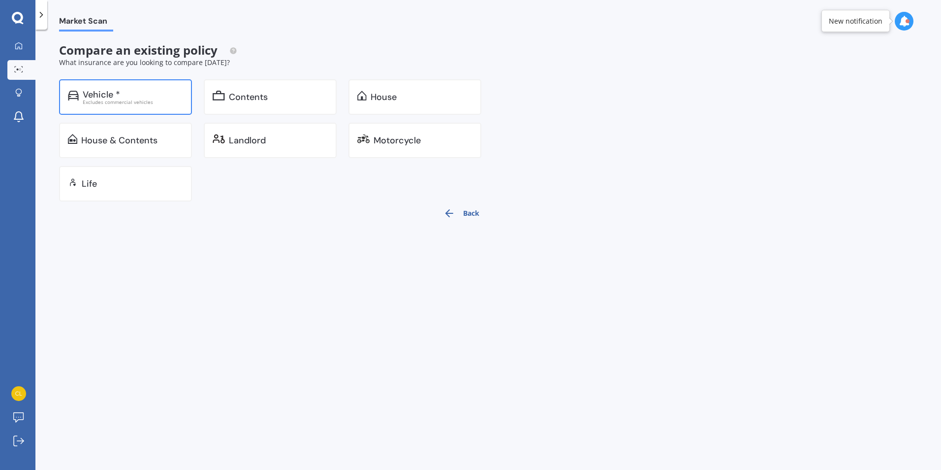
click at [142, 105] on div "Vehicle * Excludes commercial vehicles" at bounding box center [125, 96] width 133 height 35
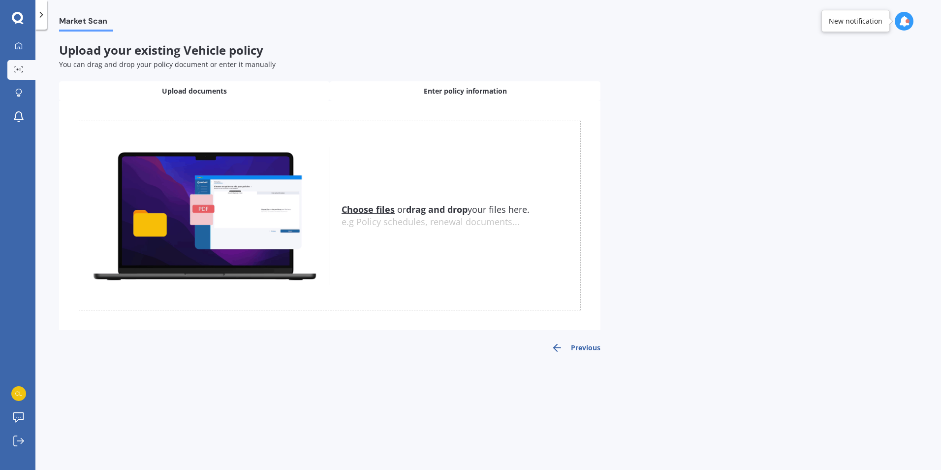
click at [479, 93] on span "Enter policy information" at bounding box center [465, 91] width 83 height 10
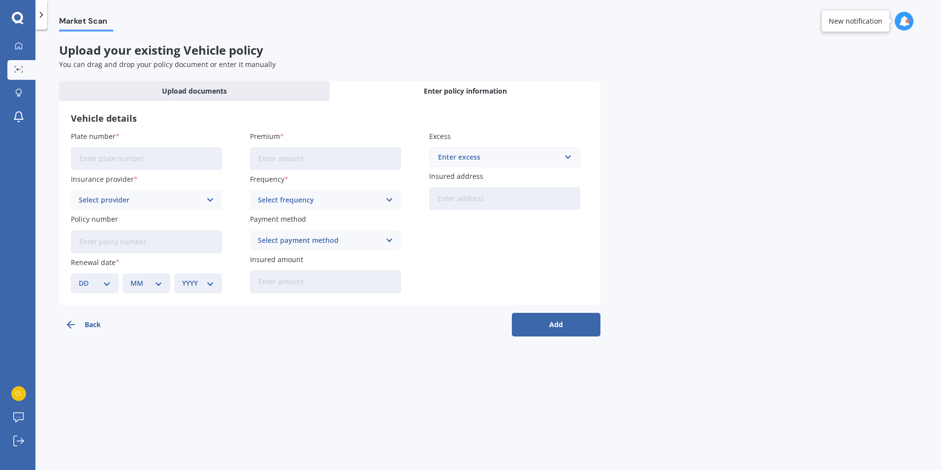
click at [96, 155] on input "Plate number" at bounding box center [146, 158] width 151 height 23
click at [95, 159] on input "Plate number" at bounding box center [146, 158] width 151 height 23
type input "LPE635"
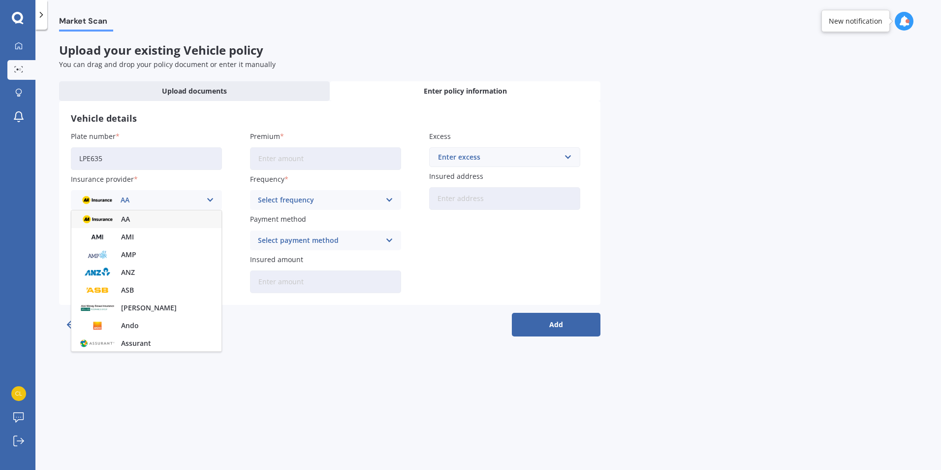
click at [185, 185] on div "Insurance provider AA AA AMI AMP ANZ ASB Aioi Nissay Dowa Ando Assurant Autosur…" at bounding box center [146, 192] width 151 height 36
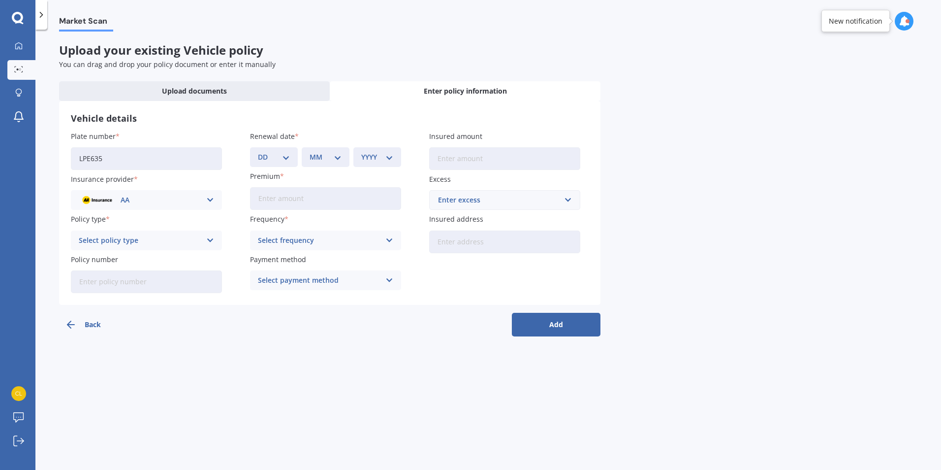
drag, startPoint x: 205, startPoint y: 191, endPoint x: 203, endPoint y: 198, distance: 7.8
click at [206, 190] on div "AA AA AMI AMP ANZ ASB Aioi Nissay Dowa Ando Assurant Autosure BNZ Co-Operative …" at bounding box center [146, 200] width 151 height 20
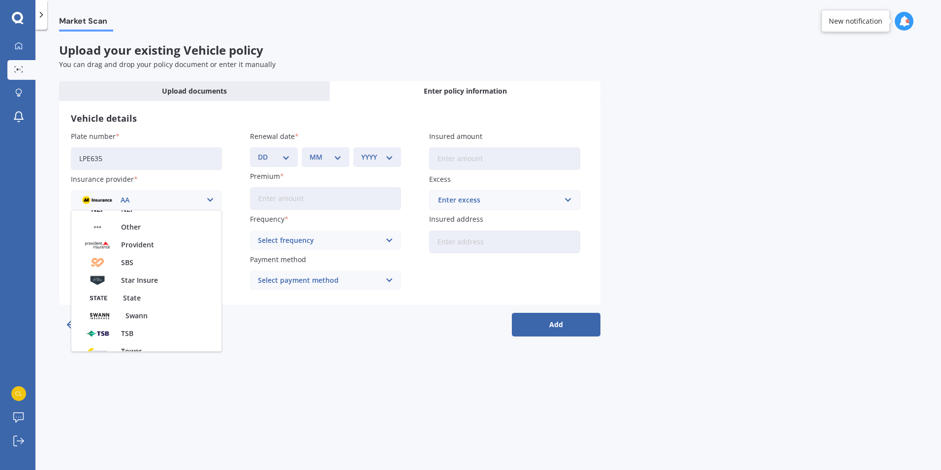
scroll to position [426, 0]
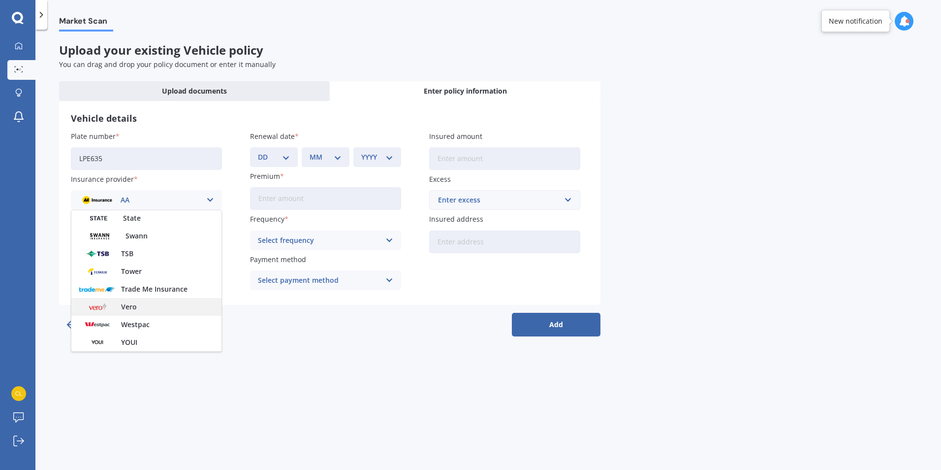
click at [159, 307] on div "Vero" at bounding box center [146, 307] width 150 height 18
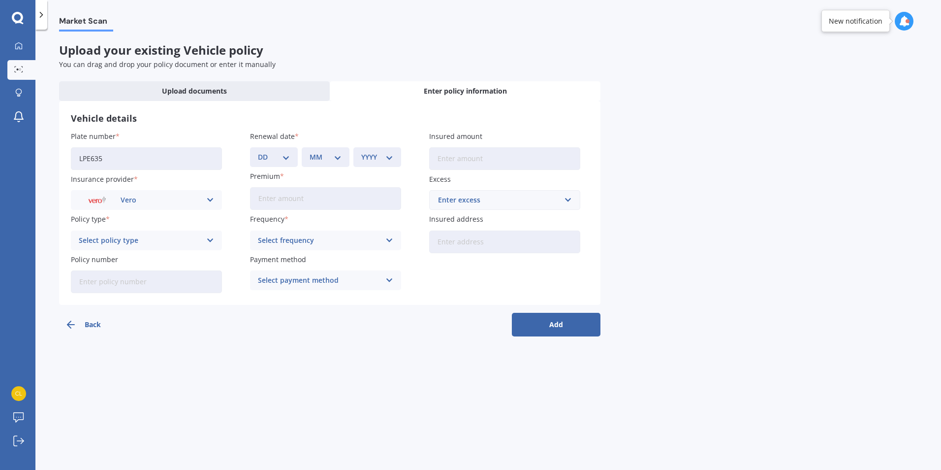
click at [186, 239] on div "Select policy type" at bounding box center [140, 240] width 123 height 11
click at [159, 298] on div "Comprehensive Cover" at bounding box center [146, 295] width 150 height 18
click at [155, 285] on input "Policy number" at bounding box center [146, 281] width 151 height 23
type input "DPK5272930"
click at [281, 154] on select "DD 01 02 03 04 05 06 07 08 09 10 11 12 13 14 15 16 17 18 19 20 21 22 23 24 25 2…" at bounding box center [274, 157] width 32 height 11
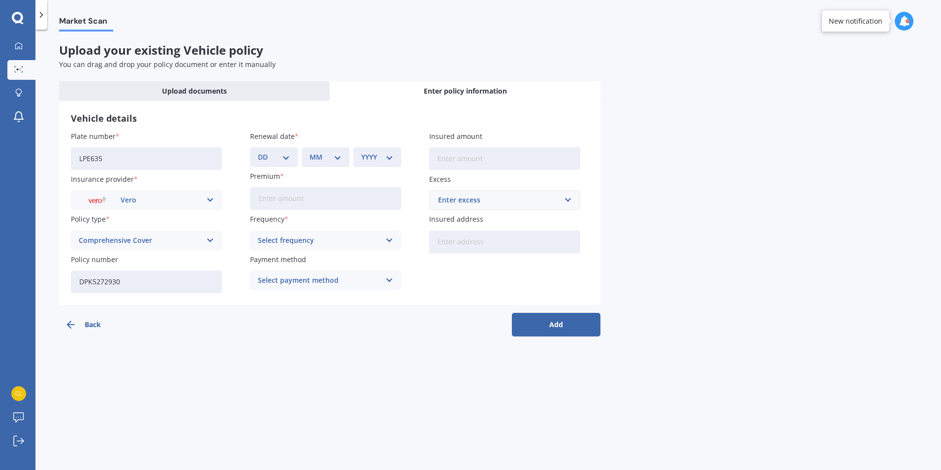
click at [427, 421] on div "Market Scan Upload your existing Vehicle policy You can drag and drop your poli…" at bounding box center [488, 252] width 906 height 440
click at [285, 160] on select "DD 01 02 03 04 05 06 07 08 09 10 11 12 13 14 15 16 17 18 19 20 21 22 23 24 25 2…" at bounding box center [274, 157] width 32 height 11
click at [285, 158] on select "DD 01 02 03 04 05 06 07 08 09 10 11 12 13 14 15 16 17 18 19 20 21 22 23 24 25 2…" at bounding box center [274, 157] width 32 height 11
select select "11"
click at [258, 152] on select "DD 01 02 03 04 05 06 07 08 09 10 11 12 13 14 15 16 17 18 19 20 21 22 23 24 25 2…" at bounding box center [274, 157] width 32 height 11
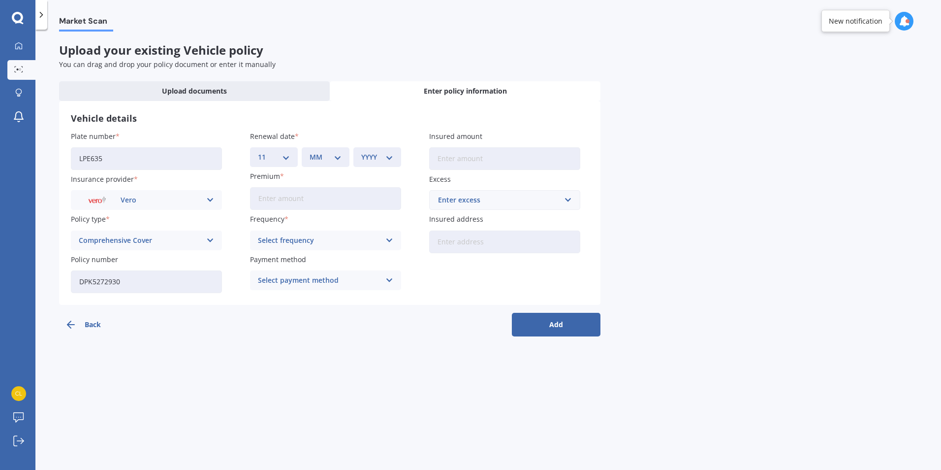
click at [314, 160] on select "MM 01 02 03 04 05 06 07 08 09 10 11 12" at bounding box center [326, 157] width 32 height 11
select select "12"
click at [310, 152] on select "MM 01 02 03 04 05 06 07 08 09 10 11 12" at bounding box center [326, 157] width 32 height 11
click at [370, 155] on select "YYYY 2027 2026 2025 2024 2023 2022 2021 2020 2019 2018 2017 2016 2015 2014 2013…" at bounding box center [377, 157] width 32 height 11
select select "2025"
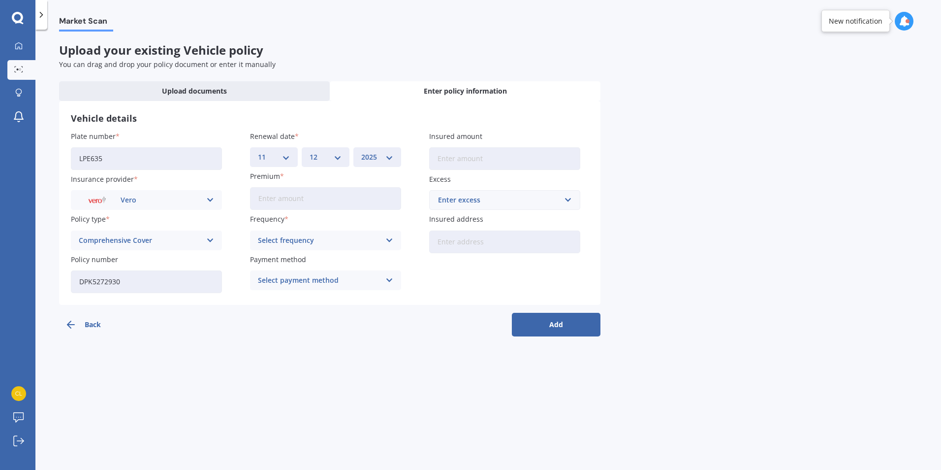
click at [361, 152] on select "YYYY 2027 2026 2025 2024 2023 2022 2021 2020 2019 2018 2017 2016 2015 2014 2013…" at bounding box center [377, 157] width 32 height 11
click at [316, 206] on input "Premium" at bounding box center [325, 198] width 151 height 23
click at [321, 247] on div "Select frequency Yearly Six-Monthly Quarterly Monthly Fortnightly Weekly" at bounding box center [325, 240] width 151 height 20
drag, startPoint x: 309, startPoint y: 261, endPoint x: 320, endPoint y: 259, distance: 10.9
click at [309, 262] on div "Yearly" at bounding box center [326, 260] width 150 height 18
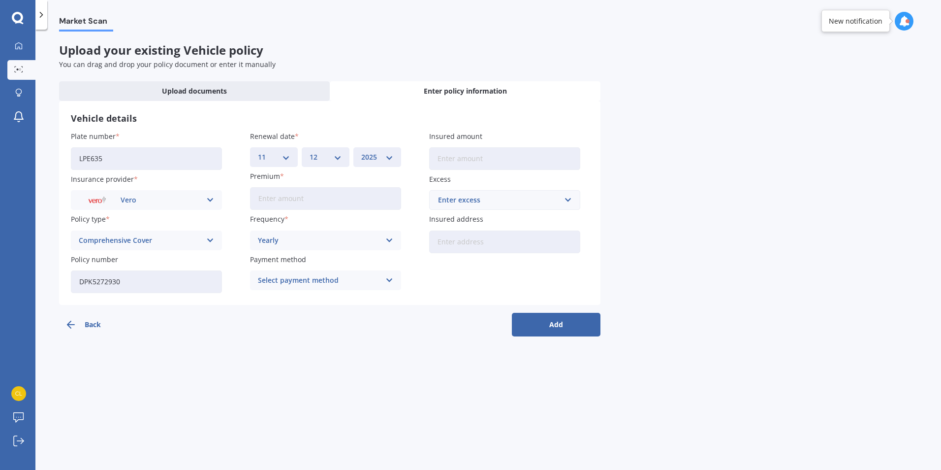
click at [357, 285] on div "Select payment method" at bounding box center [319, 280] width 123 height 11
click at [359, 297] on div "Direct debit - bank account" at bounding box center [326, 300] width 150 height 18
click at [490, 153] on input "Insured amount" at bounding box center [504, 158] width 151 height 23
type input "$15,000"
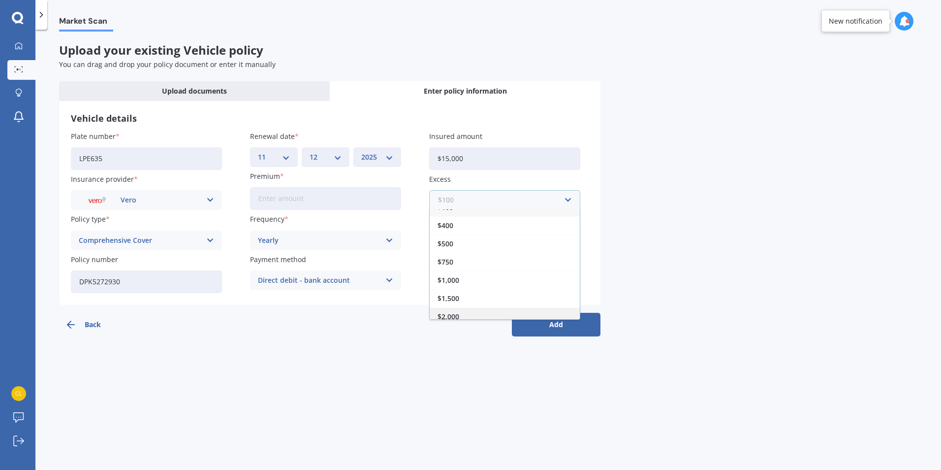
scroll to position [18, 0]
click at [458, 290] on span "$1,500" at bounding box center [449, 292] width 22 height 7
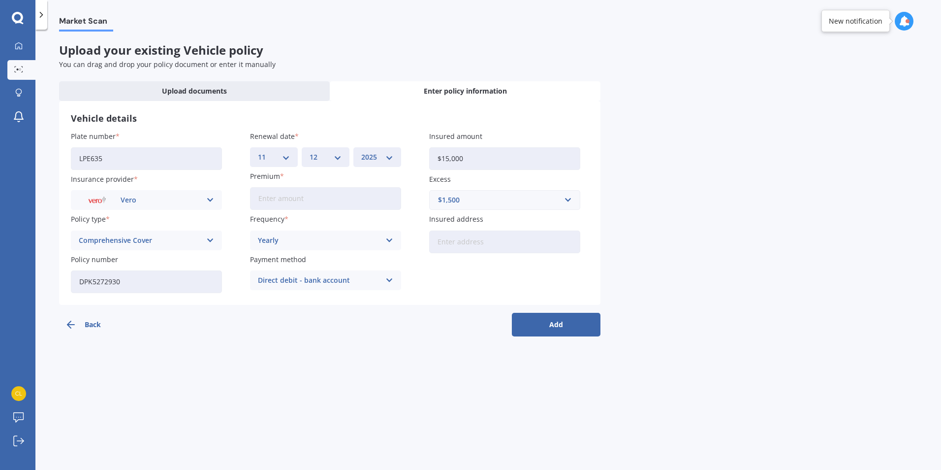
click at [499, 241] on input "Insured address" at bounding box center [504, 241] width 151 height 23
type input "[STREET_ADDRESS]"
click at [511, 200] on div "$1,500" at bounding box center [499, 199] width 122 height 11
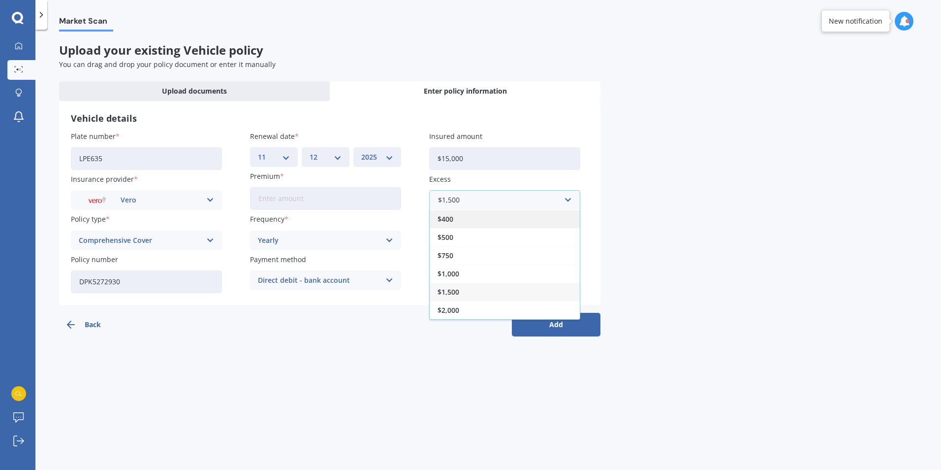
click at [482, 219] on div "$400" at bounding box center [505, 219] width 150 height 18
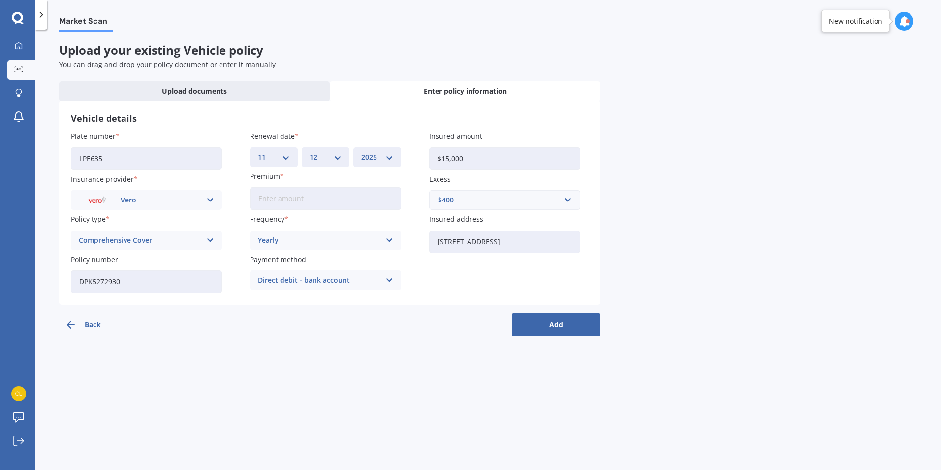
click at [291, 203] on input "Premium" at bounding box center [325, 198] width 151 height 23
click at [289, 205] on input "Premium" at bounding box center [325, 198] width 151 height 23
type input "$1,456.00"
click at [567, 331] on button "Add" at bounding box center [556, 325] width 89 height 24
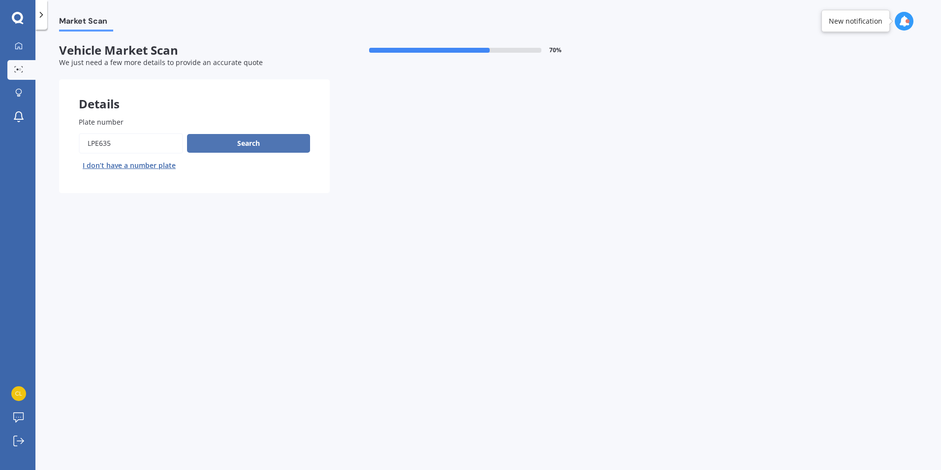
click at [260, 148] on button "Search" at bounding box center [248, 143] width 123 height 19
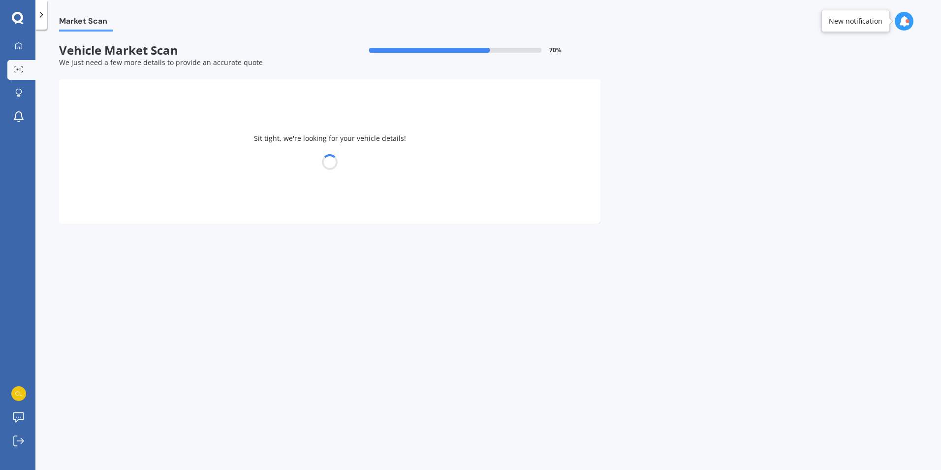
select select "KIA"
select select "SPORTAGE"
select select "09"
select select "02"
select select "1981"
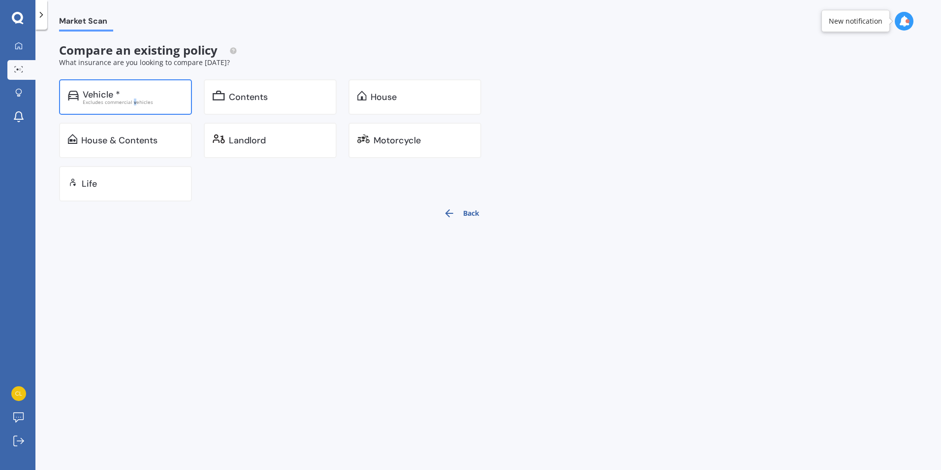
click at [134, 99] on div "Excludes commercial vehicles" at bounding box center [133, 101] width 100 height 5
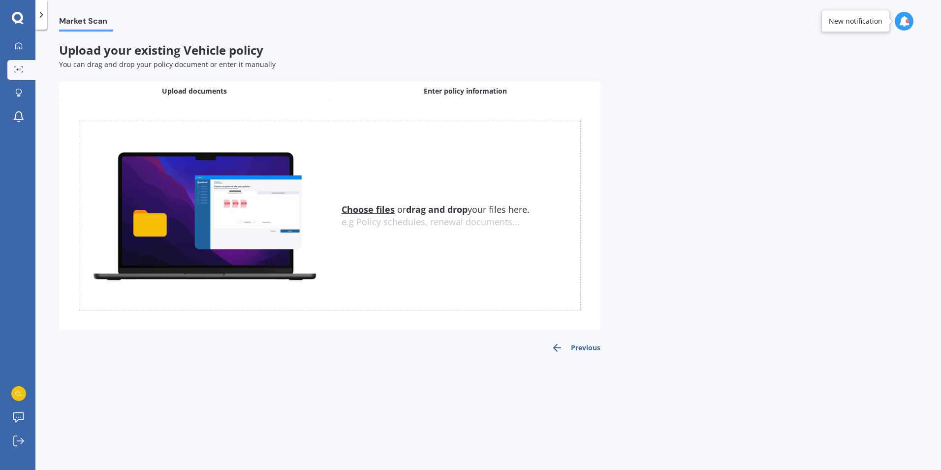
click at [468, 89] on span "Enter policy information" at bounding box center [465, 91] width 83 height 10
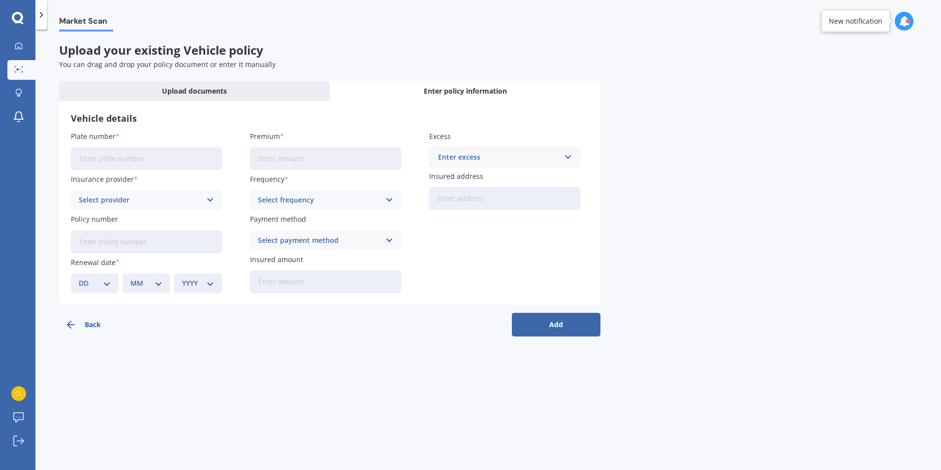
click at [114, 154] on input "Plate number" at bounding box center [146, 158] width 151 height 23
type input "D"
click at [14, 32] on div "My Dashboard Market Scan Explore insurance Notifications [PERSON_NAME] Submit f…" at bounding box center [17, 235] width 35 height 470
click at [26, 51] on link "My Dashboard" at bounding box center [21, 46] width 28 height 20
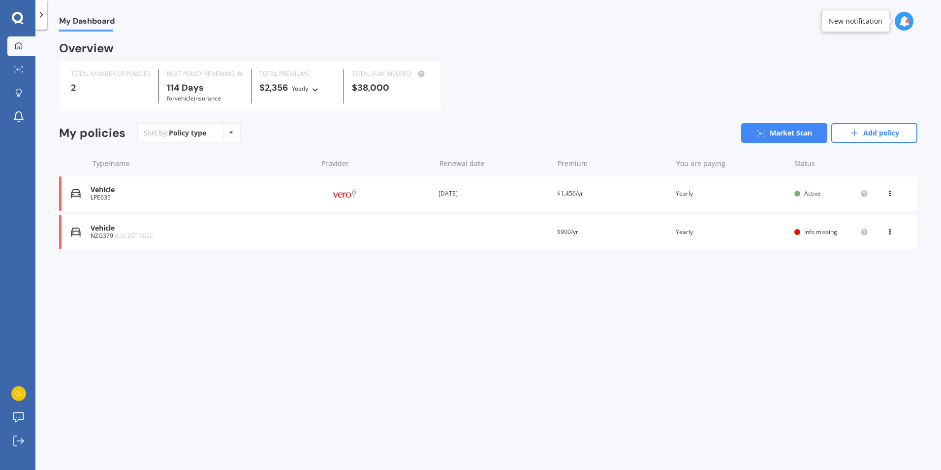
click at [804, 236] on div "Info missing" at bounding box center [832, 232] width 74 height 8
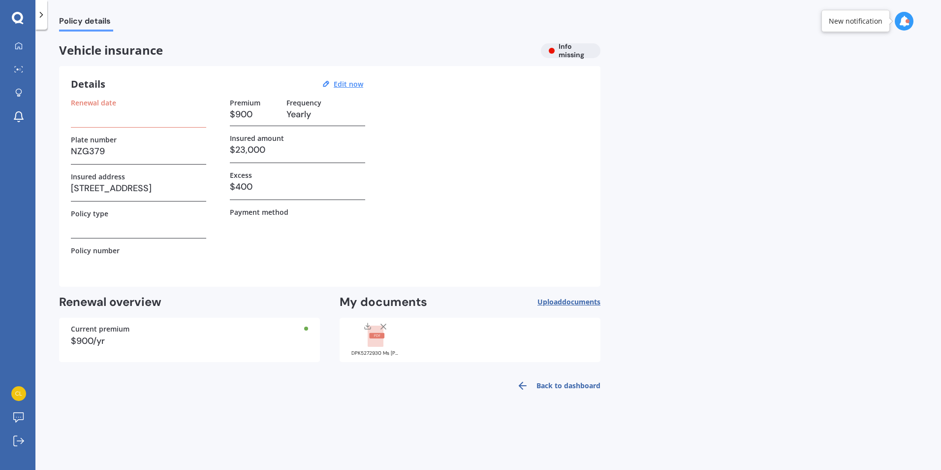
click at [134, 116] on h3 at bounding box center [138, 114] width 135 height 15
click at [96, 118] on h3 at bounding box center [138, 114] width 135 height 15
click at [91, 124] on div "Renewal date" at bounding box center [138, 112] width 135 height 29
click at [92, 121] on h3 at bounding box center [138, 114] width 135 height 15
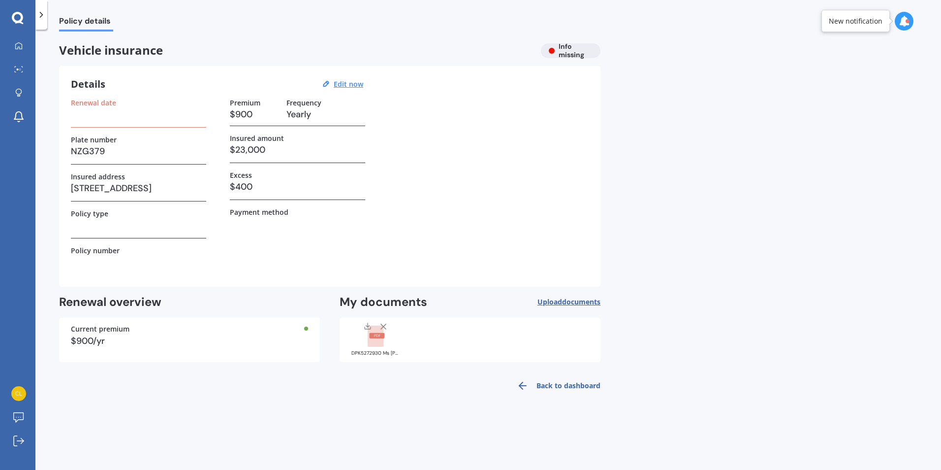
click at [92, 120] on h3 at bounding box center [138, 114] width 135 height 15
click at [137, 124] on div "Renewal date" at bounding box center [138, 112] width 135 height 29
click at [344, 84] on u "Edit now" at bounding box center [349, 83] width 30 height 9
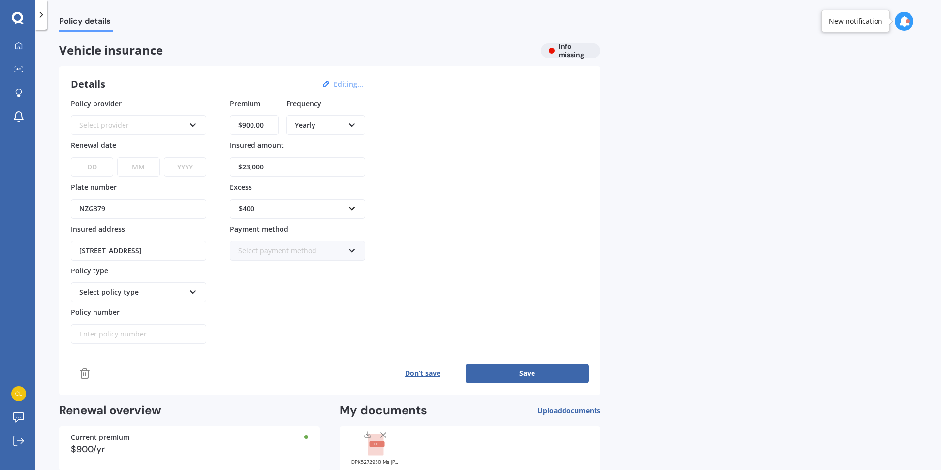
click at [133, 122] on div "Select provider" at bounding box center [132, 125] width 106 height 11
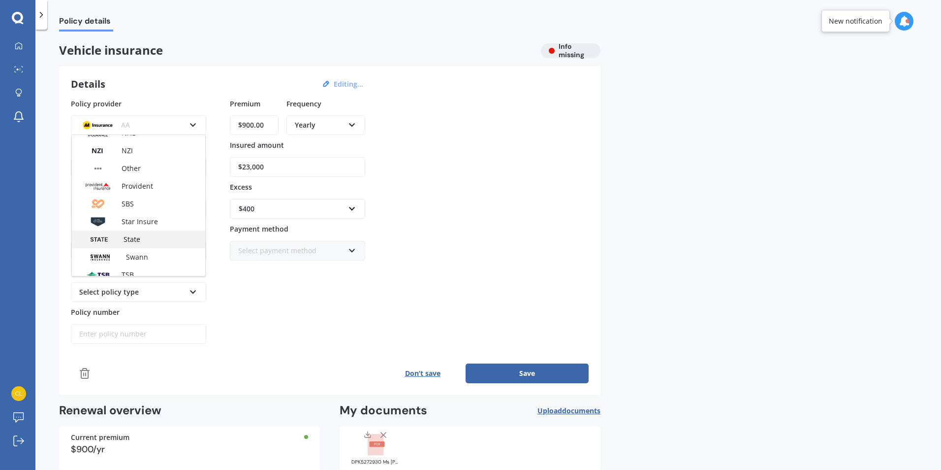
scroll to position [426, 0]
click at [134, 234] on span "Vero" at bounding box center [129, 230] width 15 height 9
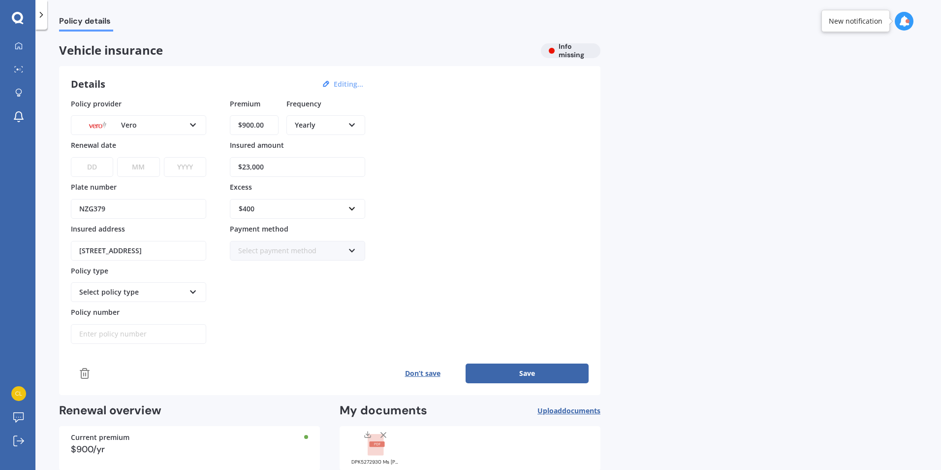
click at [96, 170] on select "DD 01 02 03 04 05 06 07 08 09 10 11 12 13 14 15 16 17 18 19 20 21 22 23 24 25 2…" at bounding box center [92, 167] width 42 height 20
select select "11"
click at [71, 157] on select "DD 01 02 03 04 05 06 07 08 09 10 11 12 13 14 15 16 17 18 19 20 21 22 23 24 25 2…" at bounding box center [92, 167] width 42 height 20
click at [146, 158] on select "MM 01 02 03 04 05 06 07 08 09 10 11 12" at bounding box center [138, 167] width 42 height 20
select select "12"
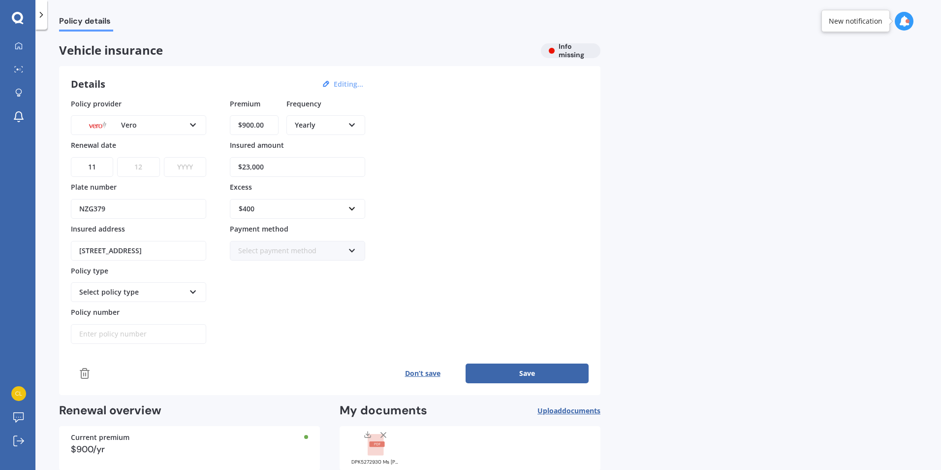
click at [117, 157] on select "MM 01 02 03 04 05 06 07 08 09 10 11 12" at bounding box center [138, 167] width 42 height 20
click at [200, 166] on select "YYYY 2027 2026 2025 2024 2023 2022 2021 2020 2019 2018 2017 2016 2015 2014 2013…" at bounding box center [185, 167] width 42 height 20
select select "2025"
click at [164, 157] on select "YYYY 2027 2026 2025 2024 2023 2022 2021 2020 2019 2018 2017 2016 2015 2014 2013…" at bounding box center [185, 167] width 42 height 20
click at [144, 332] on input "Policy number" at bounding box center [138, 334] width 135 height 20
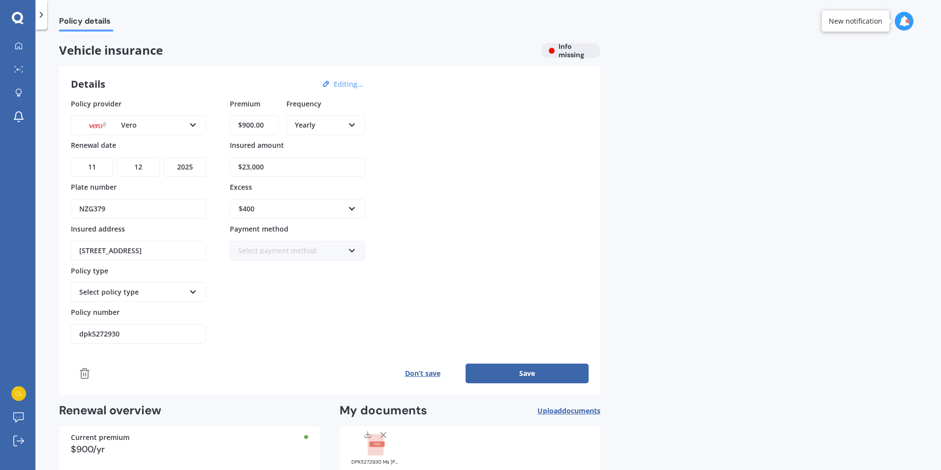
type input "dpk5272930"
click at [563, 370] on button "Save" at bounding box center [527, 373] width 123 height 20
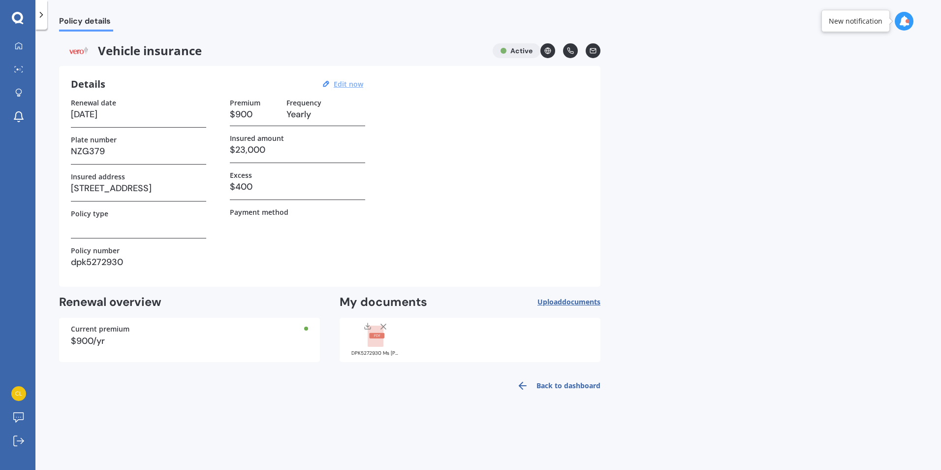
drag, startPoint x: 569, startPoint y: 382, endPoint x: 557, endPoint y: 381, distance: 11.4
click at [569, 382] on link "Back to dashboard" at bounding box center [556, 386] width 90 height 24
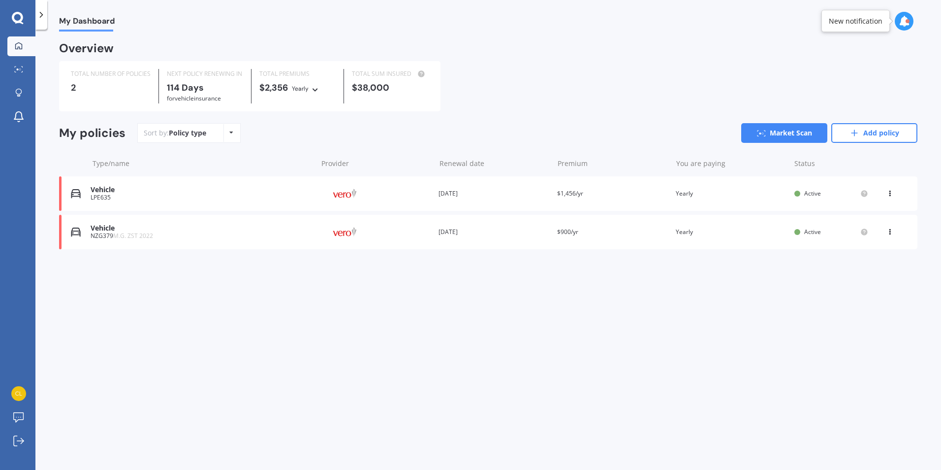
click at [814, 190] on span "Active" at bounding box center [813, 193] width 17 height 8
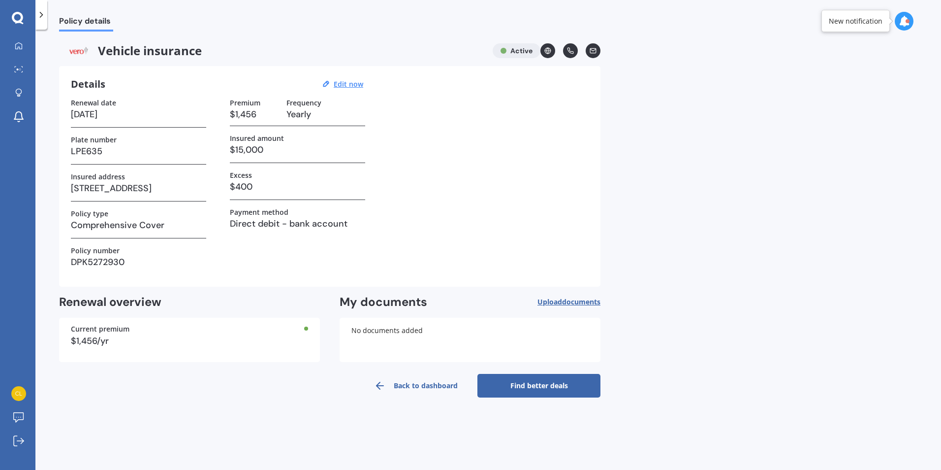
click at [572, 385] on link "Find better deals" at bounding box center [539, 386] width 123 height 24
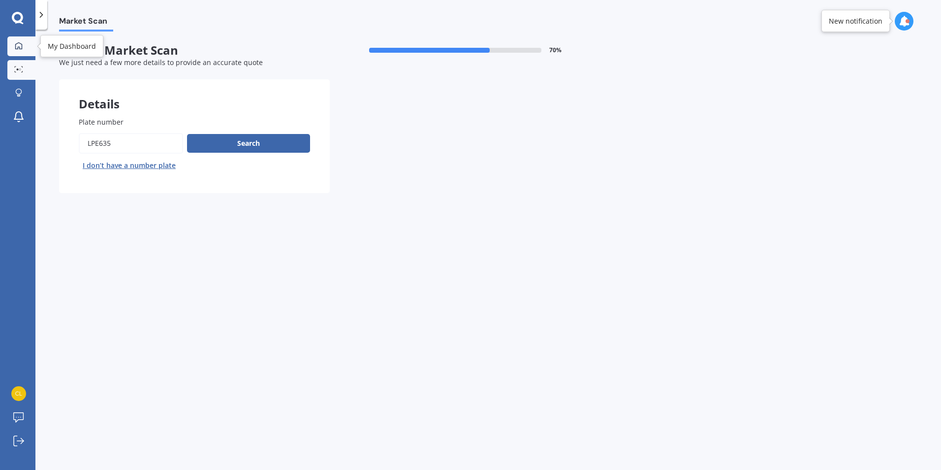
click at [14, 42] on div at bounding box center [18, 46] width 15 height 9
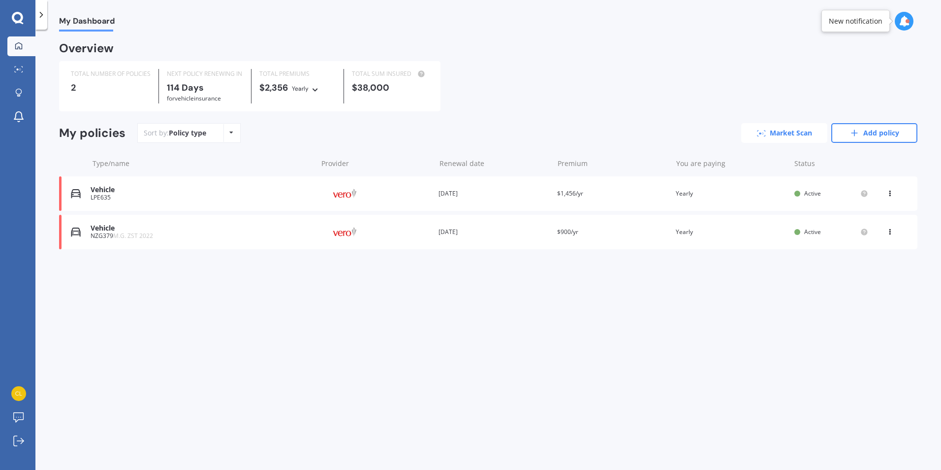
click at [790, 137] on link "Market Scan" at bounding box center [785, 133] width 86 height 20
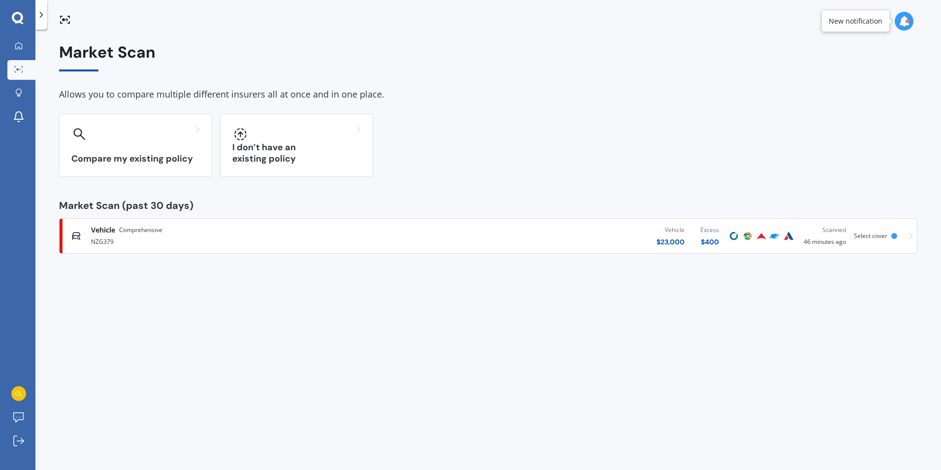
click at [876, 239] on span "Select cover" at bounding box center [870, 235] width 33 height 8
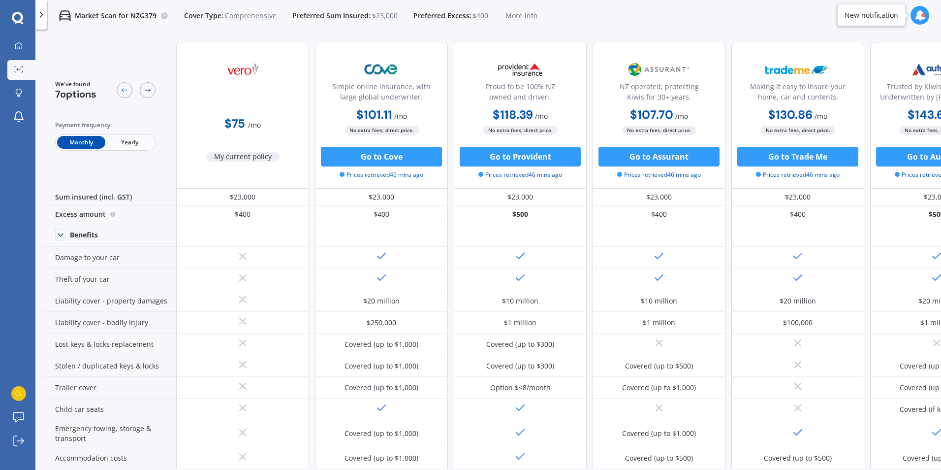
click at [135, 151] on div "We've found 7 options Payment frequency Monthly Yearly" at bounding box center [109, 115] width 133 height 147
click at [130, 143] on span "Yearly" at bounding box center [129, 142] width 48 height 13
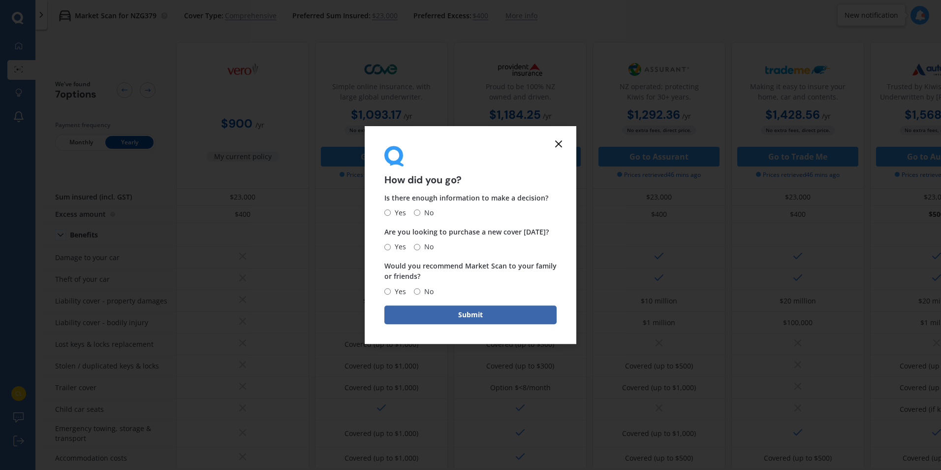
click at [386, 208] on label "Yes" at bounding box center [396, 213] width 22 height 12
click at [386, 210] on input "Yes" at bounding box center [388, 213] width 6 height 6
radio input "true"
click at [420, 247] on span "No" at bounding box center [426, 247] width 13 height 12
click at [420, 247] on input "No" at bounding box center [417, 247] width 6 height 6
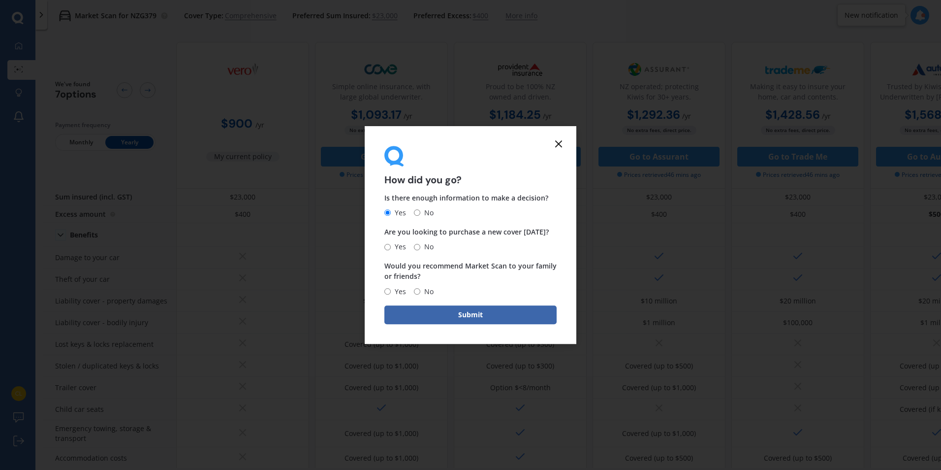
radio input "true"
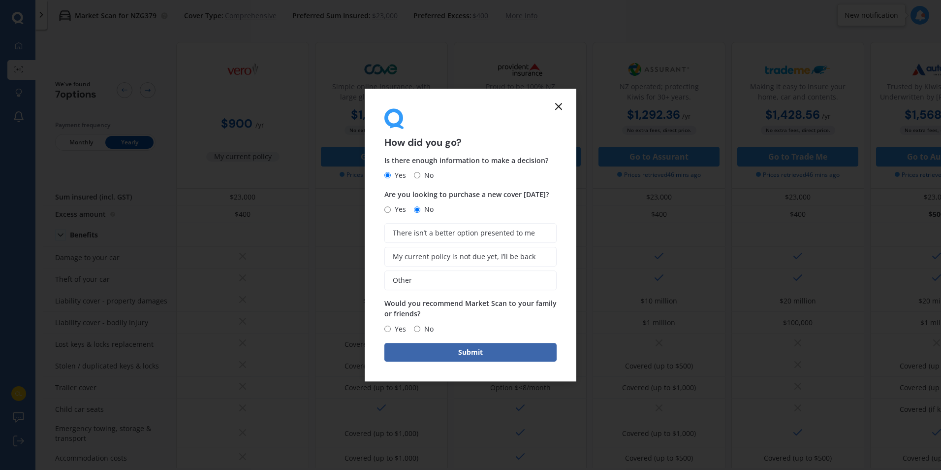
click at [556, 107] on icon at bounding box center [559, 106] width 12 height 12
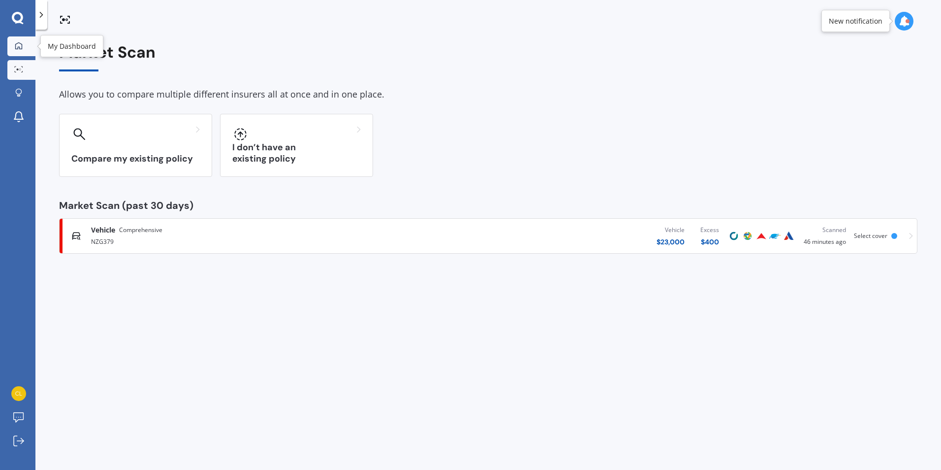
click at [28, 43] on link "My Dashboard" at bounding box center [21, 46] width 28 height 20
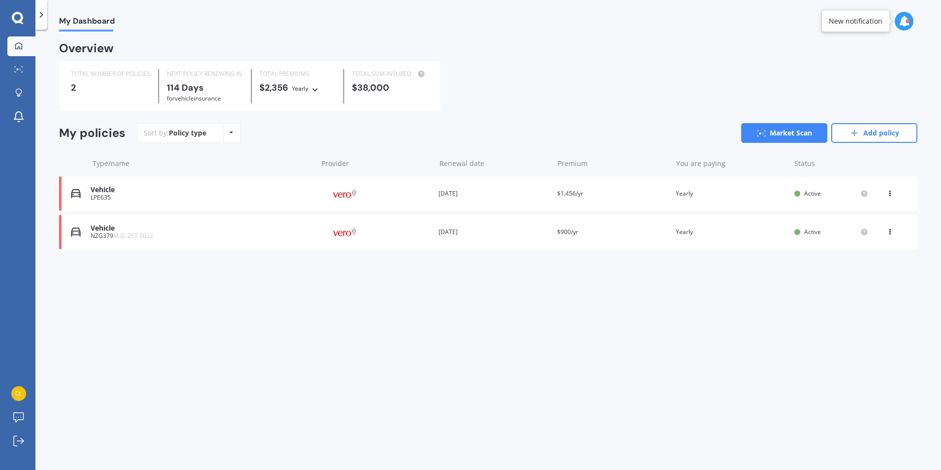
click at [129, 194] on div "Vehicle" at bounding box center [202, 190] width 222 height 8
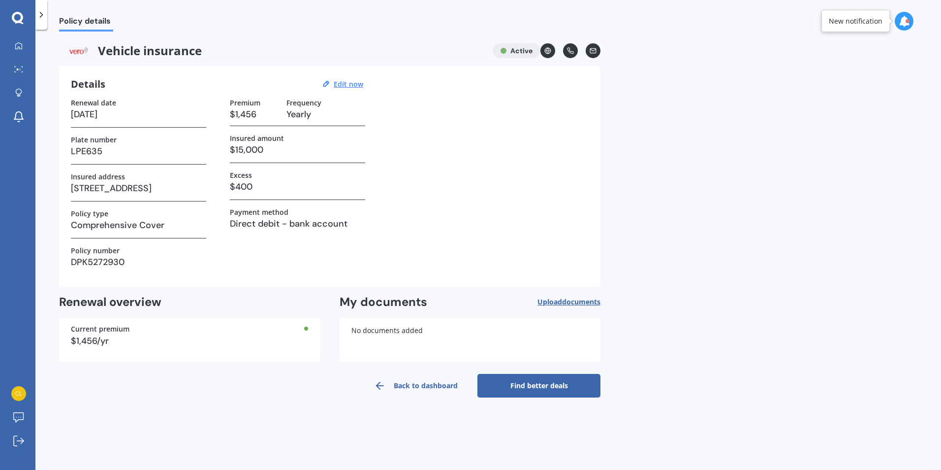
click at [579, 384] on link "Find better deals" at bounding box center [539, 386] width 123 height 24
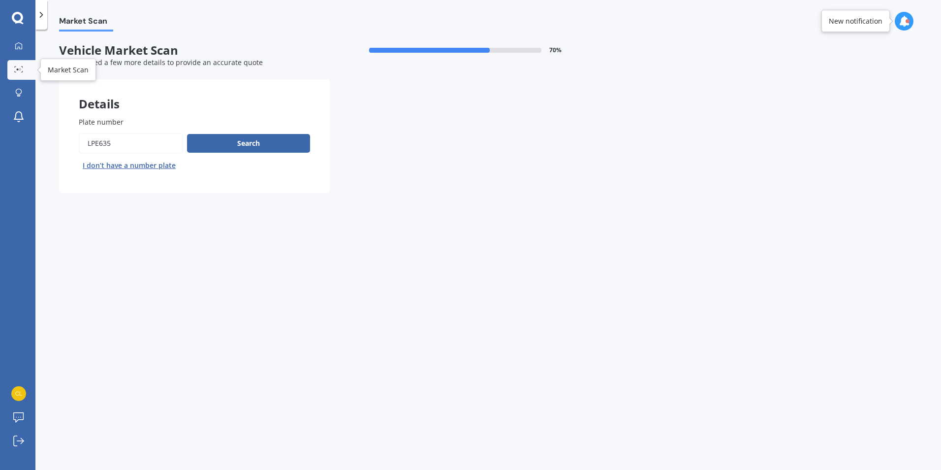
click at [18, 67] on icon at bounding box center [18, 69] width 9 height 6
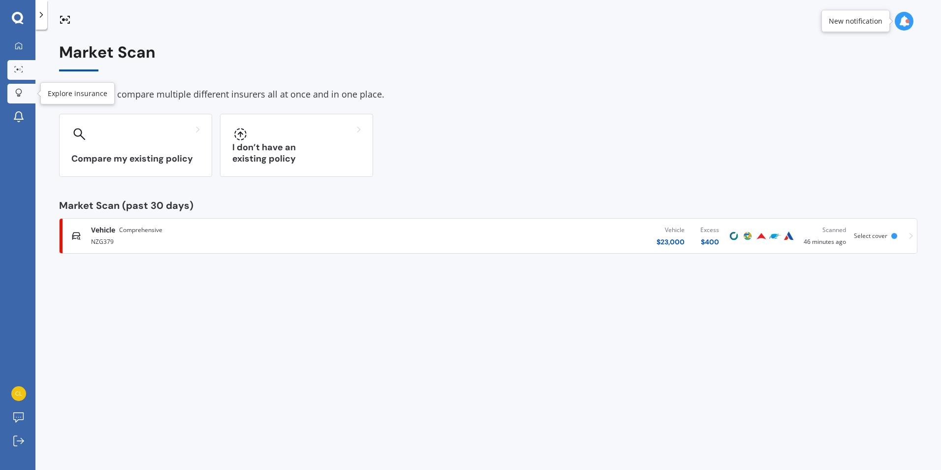
click at [11, 95] on div at bounding box center [18, 93] width 15 height 9
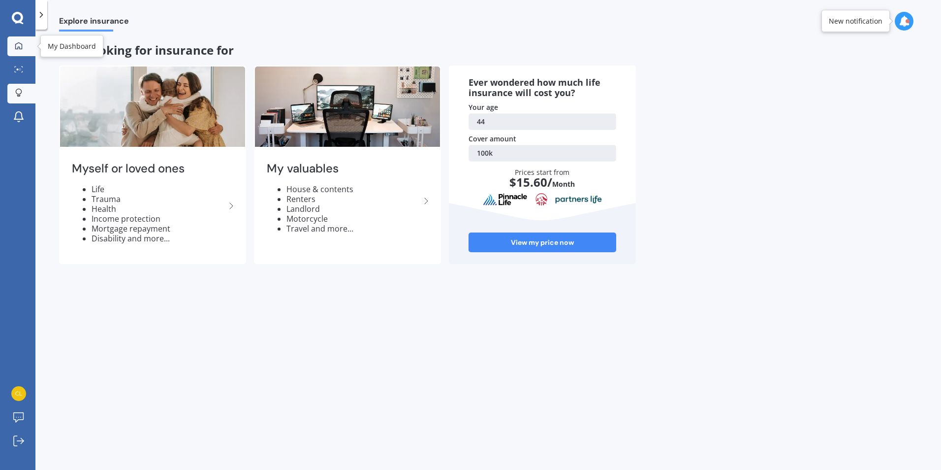
click at [21, 49] on icon at bounding box center [18, 45] width 7 height 7
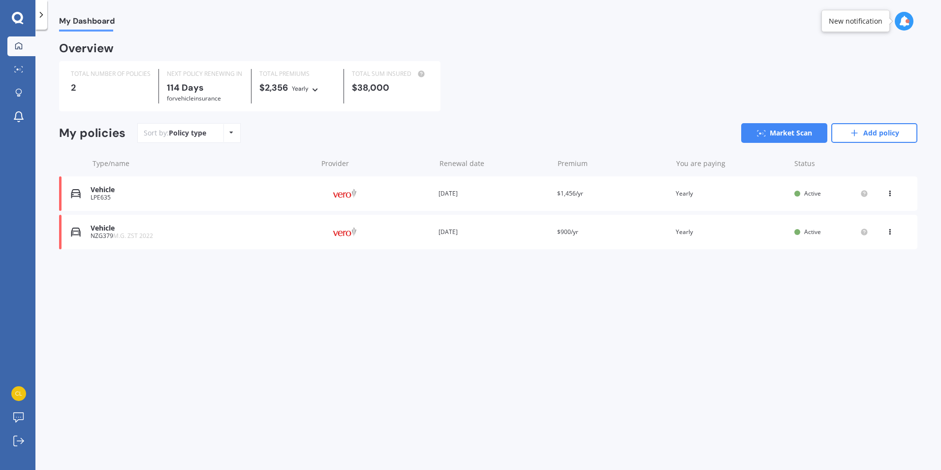
drag, startPoint x: 21, startPoint y: 49, endPoint x: 546, endPoint y: 139, distance: 532.6
click at [542, 139] on div "Sort by: Policy type Policy type Alphabetical Date added Renewing next Market S…" at bounding box center [527, 133] width 780 height 20
click at [787, 131] on link "Market Scan" at bounding box center [785, 133] width 86 height 20
click at [135, 200] on div "LPE635" at bounding box center [202, 197] width 222 height 7
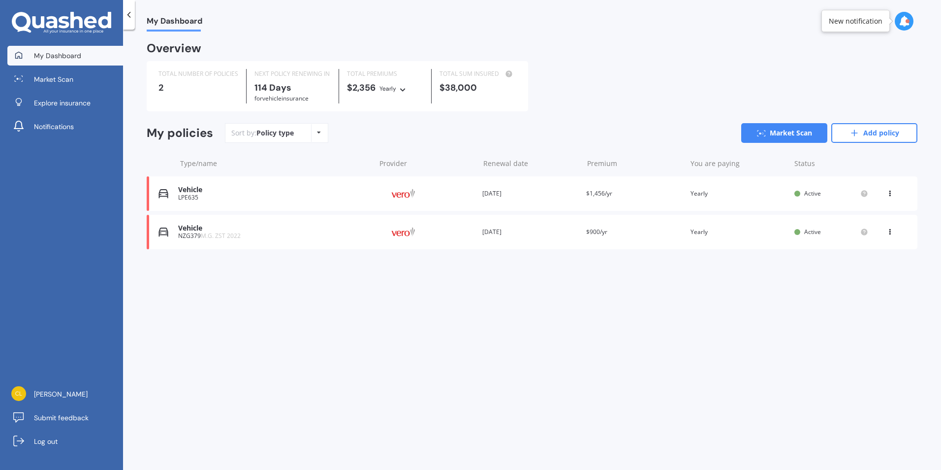
click at [264, 193] on div "Vehicle" at bounding box center [274, 190] width 193 height 8
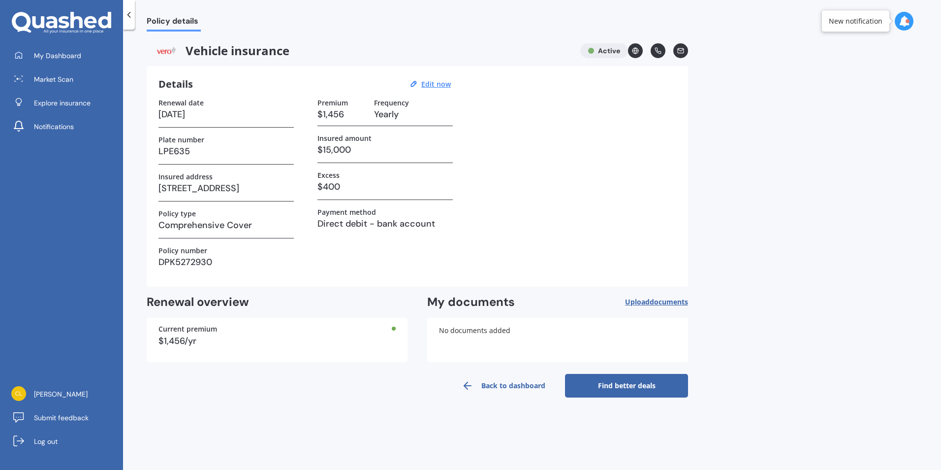
click at [636, 44] on link at bounding box center [635, 50] width 15 height 15
click at [644, 388] on link "Find better deals" at bounding box center [626, 386] width 123 height 24
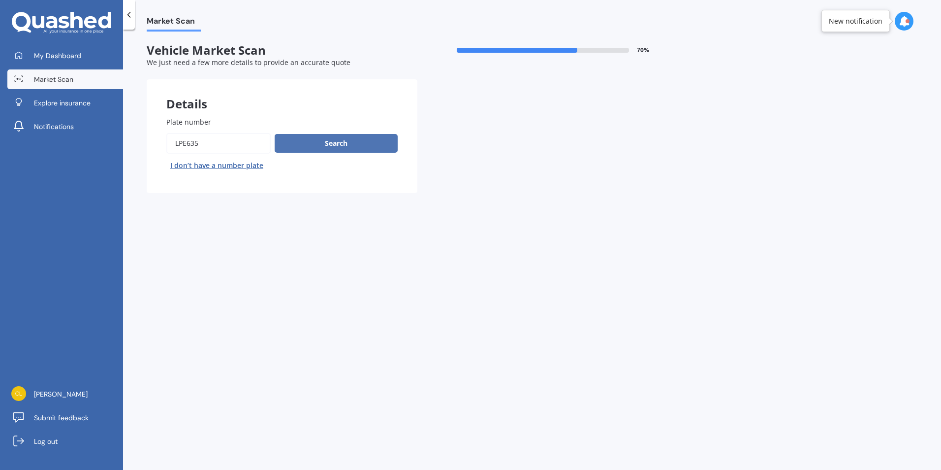
click at [385, 134] on button "Search" at bounding box center [336, 143] width 123 height 19
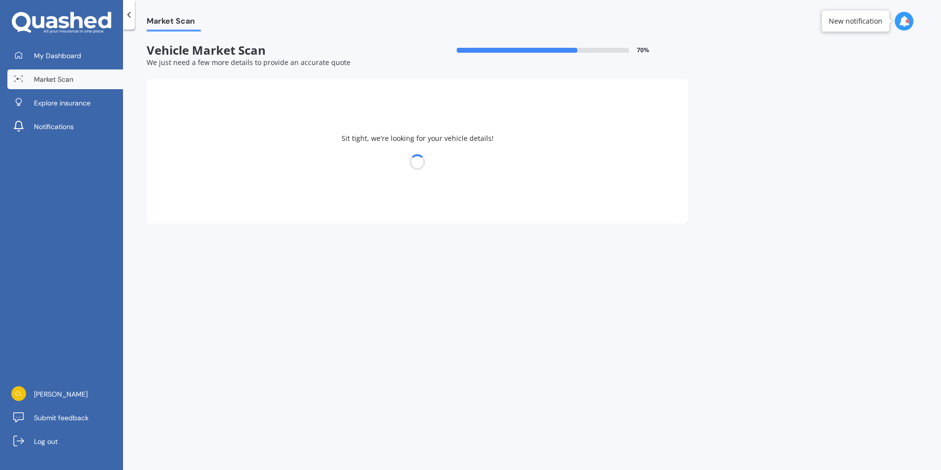
select select "KIA"
select select "SPORTAGE"
select select "09"
select select "02"
select select "1981"
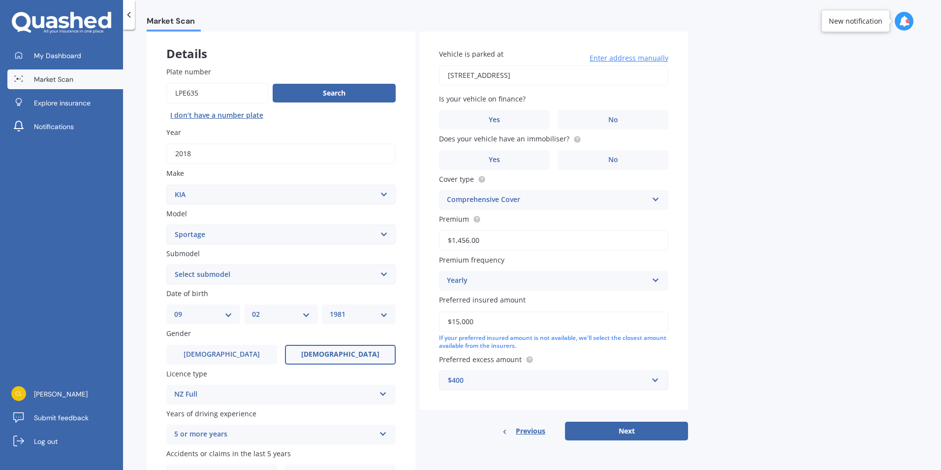
scroll to position [110, 0]
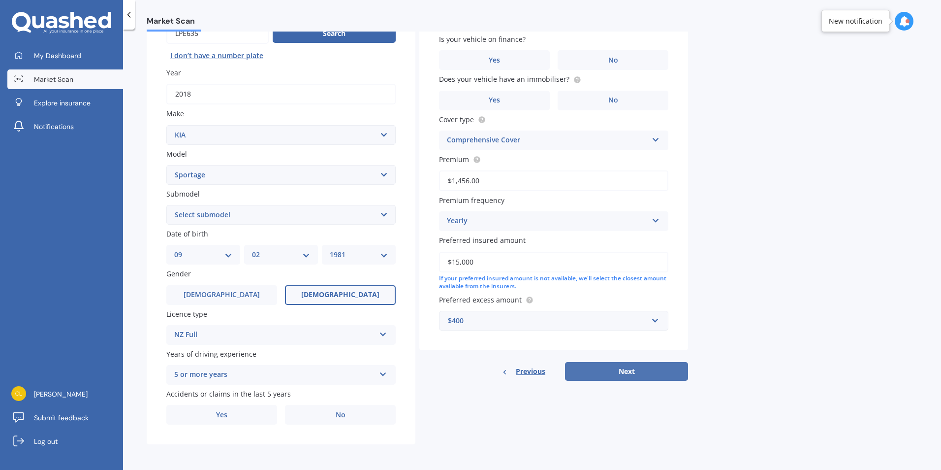
click at [608, 373] on button "Next" at bounding box center [626, 371] width 123 height 19
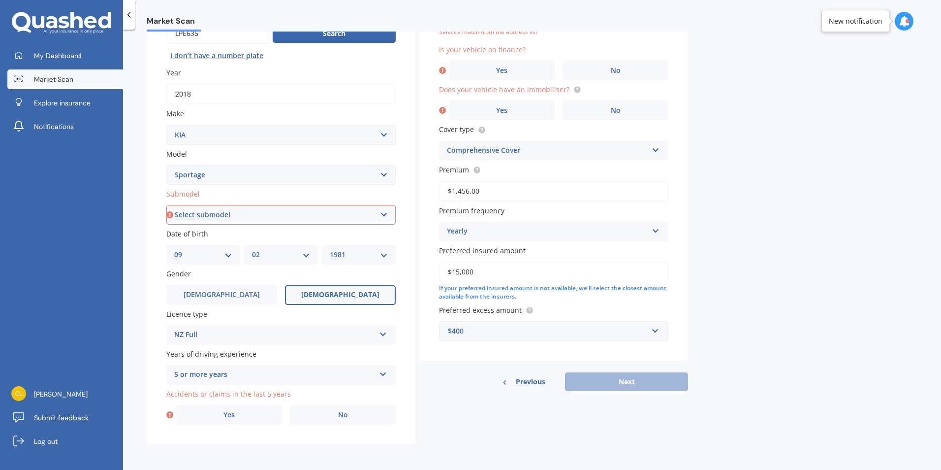
click at [298, 209] on select "Select submodel (All other) 2.0 4WD Petrol 2.0 EX Diesel 2.0 LX Diesel 2.4 EX A…" at bounding box center [280, 215] width 229 height 20
select select "2.0 4WD PETROL"
click at [166, 205] on select "Select submodel (All other) 2.0 4WD Petrol 2.0 EX Diesel 2.0 LX Diesel 2.4 EX A…" at bounding box center [280, 215] width 229 height 20
click at [631, 381] on div "Previous Next" at bounding box center [554, 381] width 269 height 19
click at [245, 412] on label "Yes" at bounding box center [229, 415] width 106 height 20
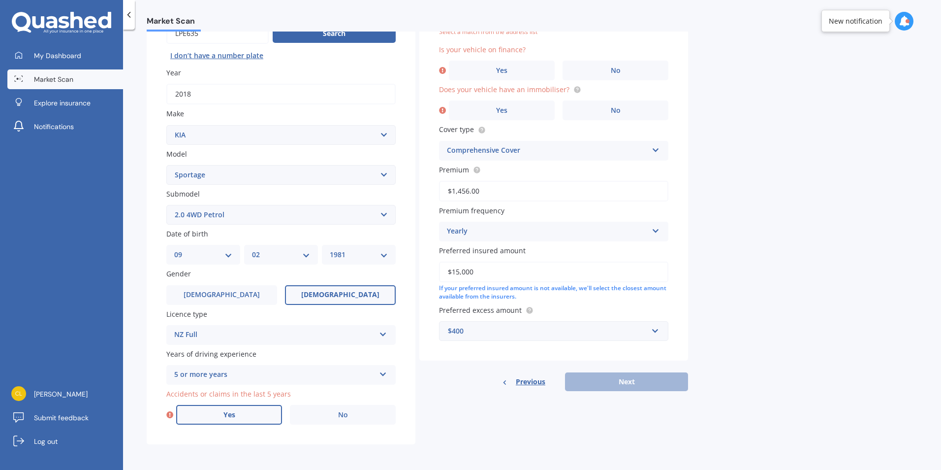
click at [0, 0] on input "Yes" at bounding box center [0, 0] width 0 height 0
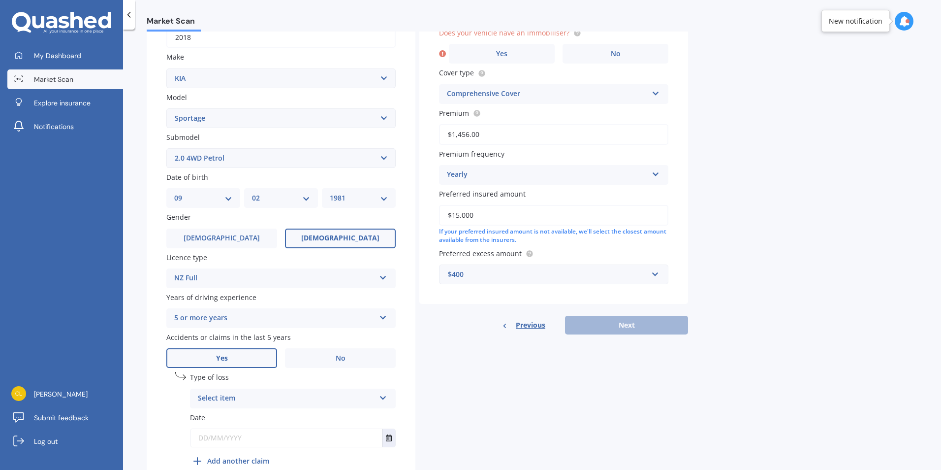
scroll to position [217, 0]
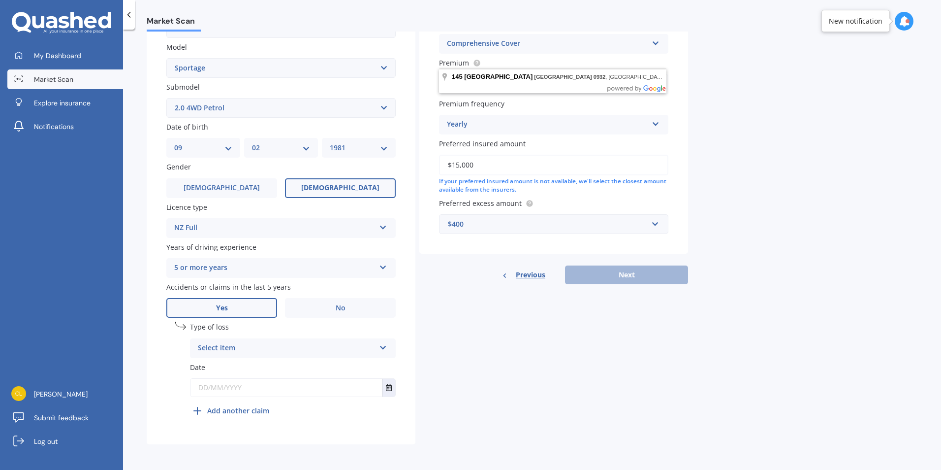
click at [285, 347] on div "Select item" at bounding box center [286, 348] width 177 height 12
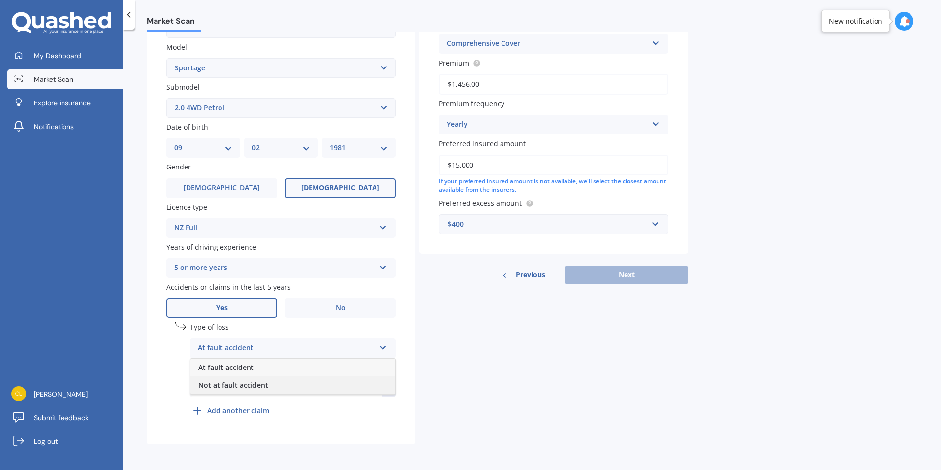
click at [278, 386] on div "Not at fault accident" at bounding box center [293, 385] width 205 height 18
click at [278, 346] on div "Not at fault accident" at bounding box center [286, 348] width 177 height 12
click at [263, 368] on div "At fault accident" at bounding box center [293, 367] width 205 height 18
click at [298, 387] on input "text" at bounding box center [287, 388] width 192 height 18
type input "23/03/202"
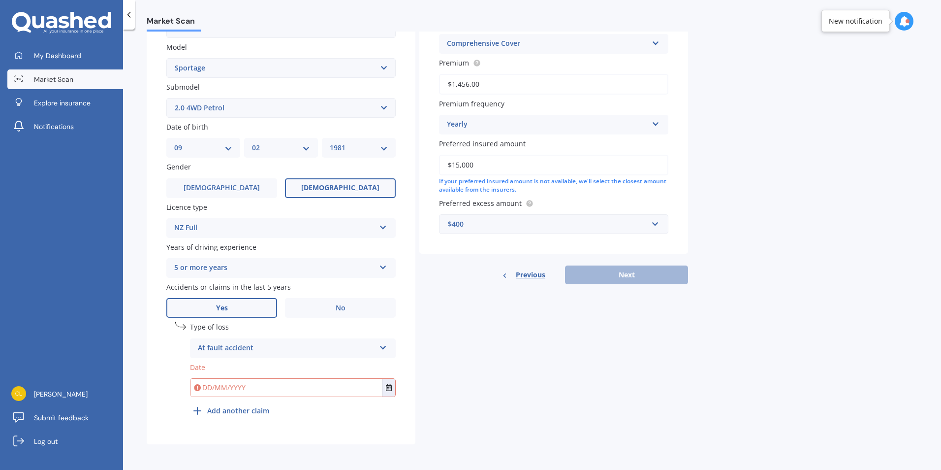
click at [259, 384] on input "text" at bounding box center [287, 388] width 192 height 18
type input "10/04/2025"
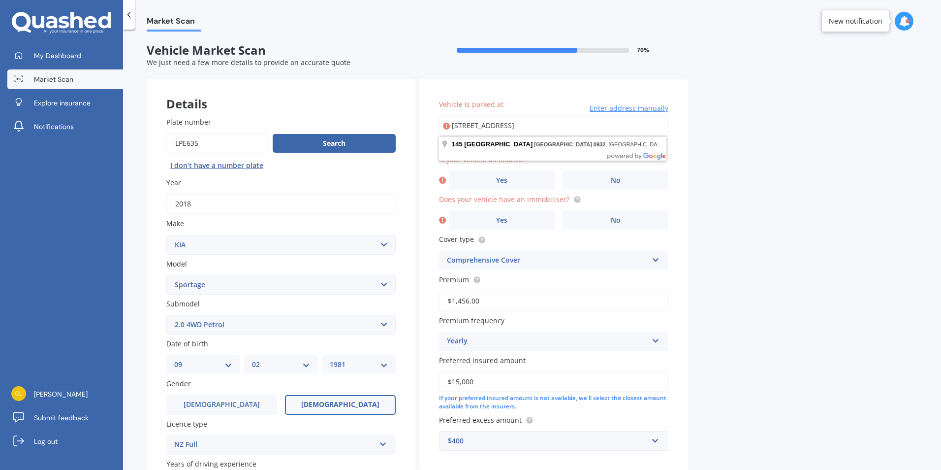
type input "[STREET_ADDRESS]"
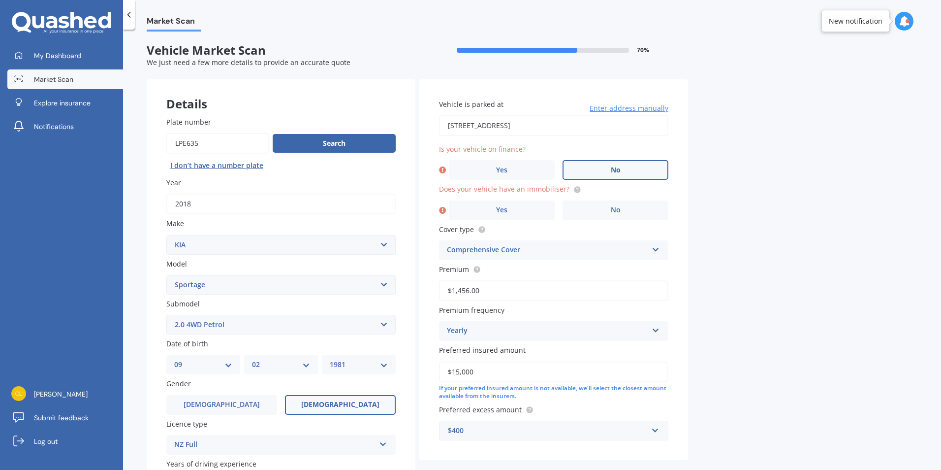
click at [611, 169] on span "No" at bounding box center [616, 170] width 10 height 8
click at [0, 0] on input "No" at bounding box center [0, 0] width 0 height 0
click at [526, 210] on label "Yes" at bounding box center [502, 210] width 106 height 20
click at [0, 0] on input "Yes" at bounding box center [0, 0] width 0 height 0
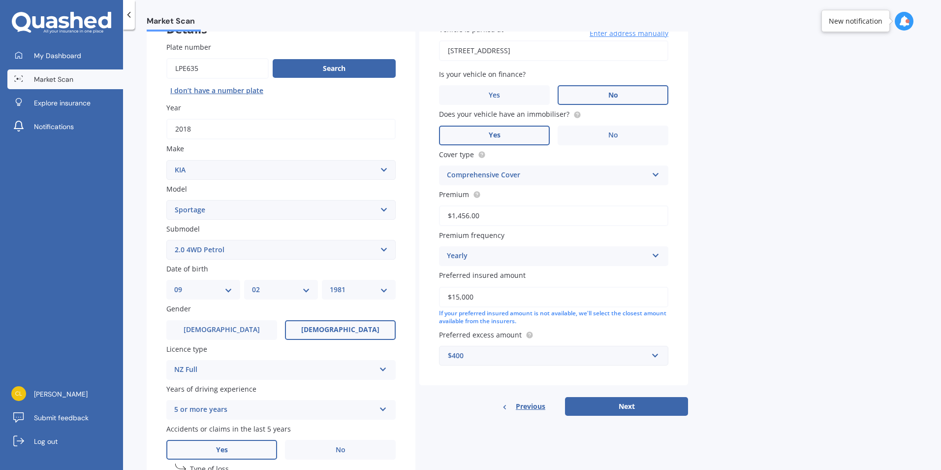
scroll to position [197, 0]
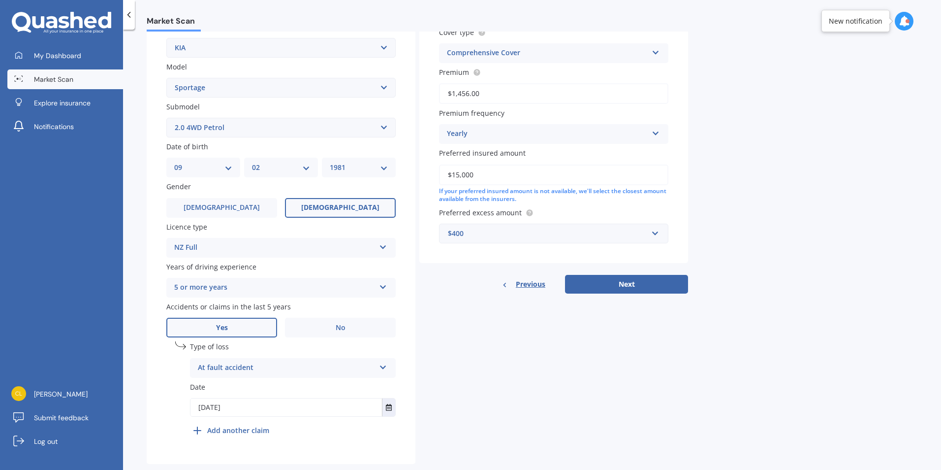
drag, startPoint x: 433, startPoint y: 179, endPoint x: 390, endPoint y: 199, distance: 47.6
click at [393, 197] on div "Details Plate number Search I don’t have a number plate Year 2018 Make Select m…" at bounding box center [418, 173] width 542 height 582
type input "$13,000"
click at [628, 280] on button "Next" at bounding box center [626, 284] width 123 height 19
select select "09"
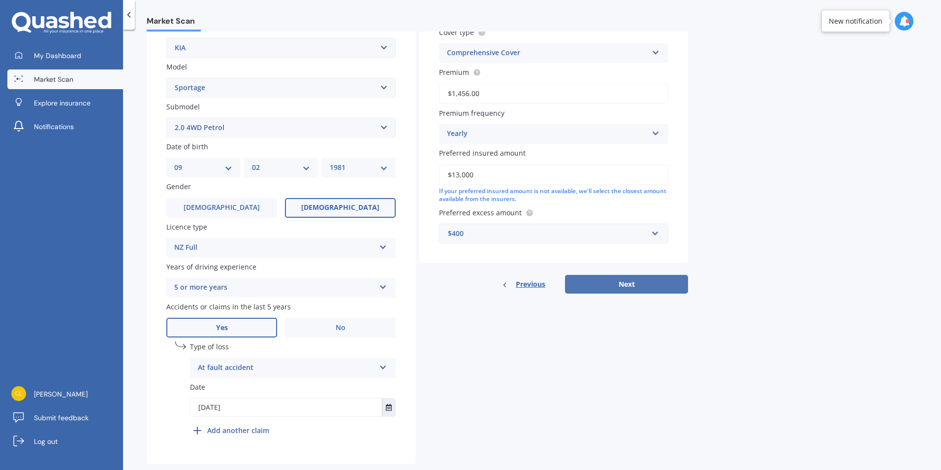
select select "02"
select select "1981"
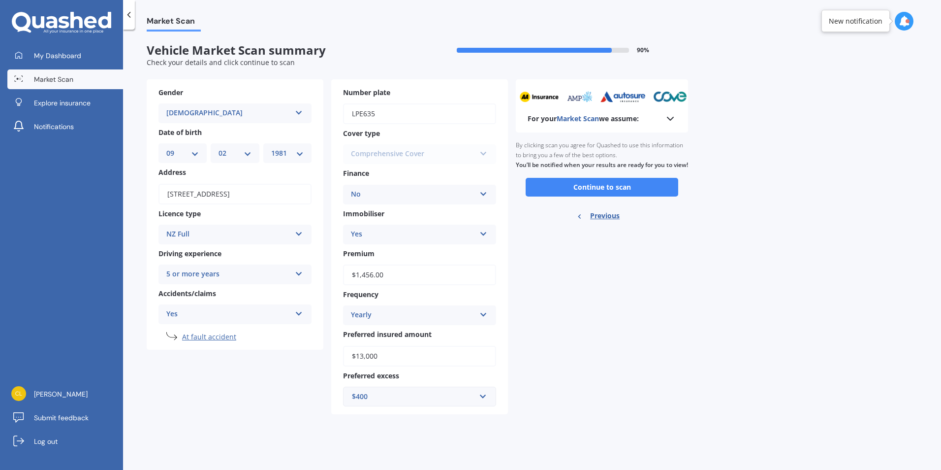
scroll to position [0, 0]
drag, startPoint x: 635, startPoint y: 197, endPoint x: 616, endPoint y: 237, distance: 44.5
click at [635, 196] on button "Continue to scan" at bounding box center [602, 187] width 153 height 19
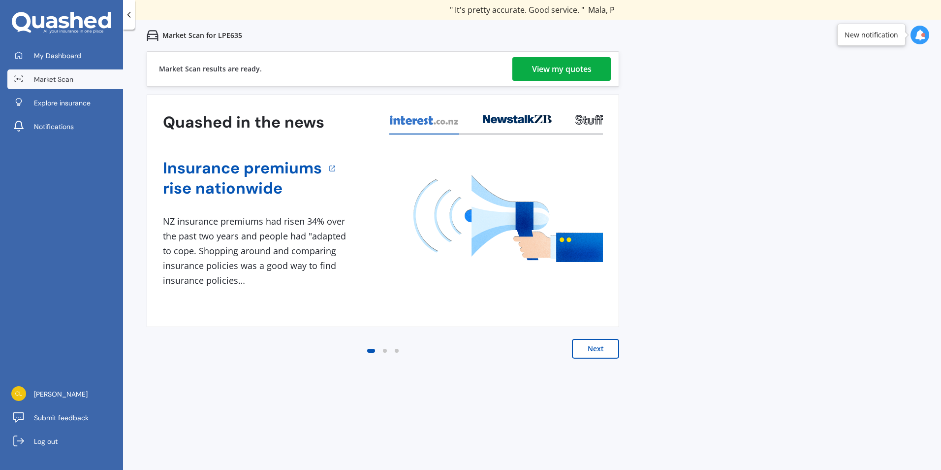
click at [547, 71] on div "View my quotes" at bounding box center [562, 69] width 60 height 24
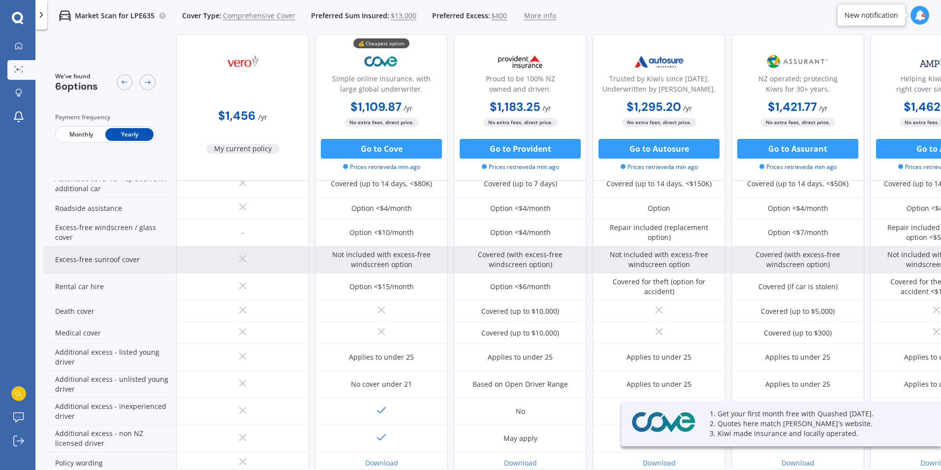
scroll to position [405, 0]
